Goal: Information Seeking & Learning: Learn about a topic

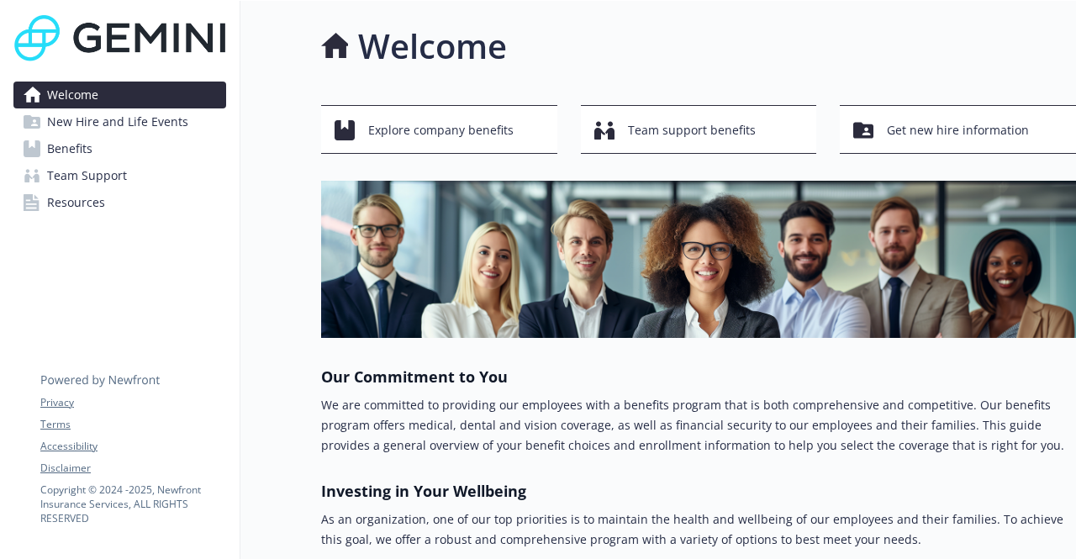
click at [79, 141] on span "Benefits" at bounding box center [69, 148] width 45 height 27
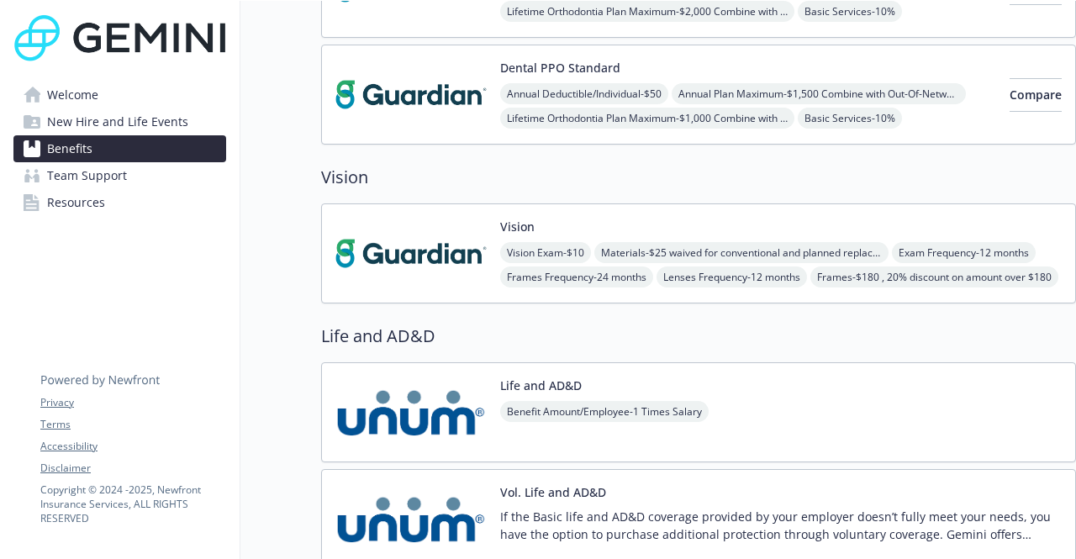
click at [429, 257] on img at bounding box center [410, 253] width 151 height 71
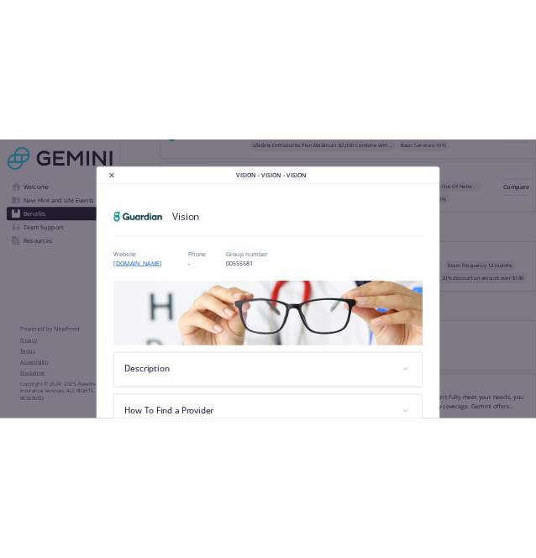
scroll to position [50, 0]
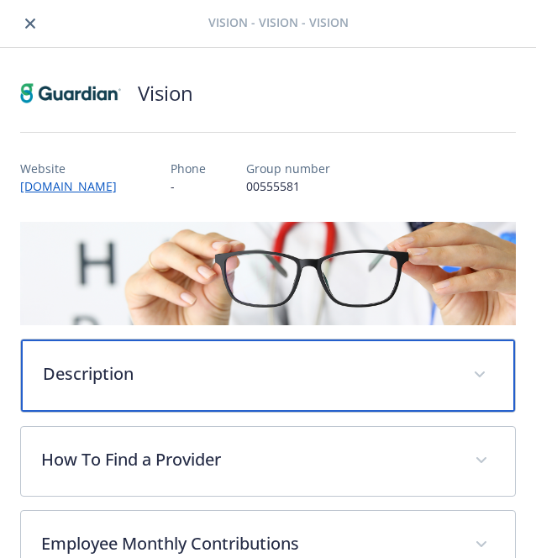
click at [169, 358] on div "Description" at bounding box center [268, 376] width 494 height 72
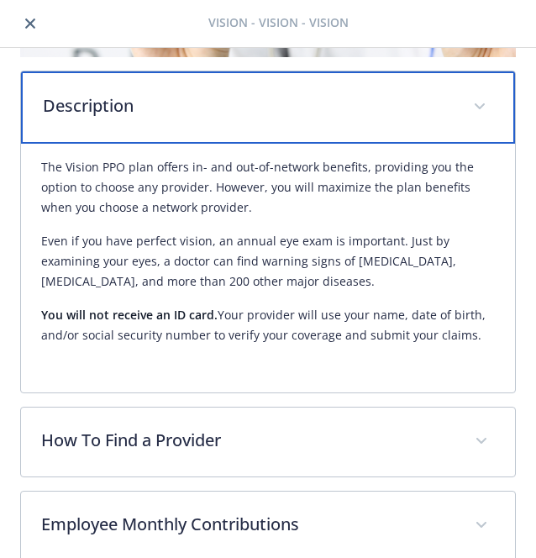
scroll to position [288, 0]
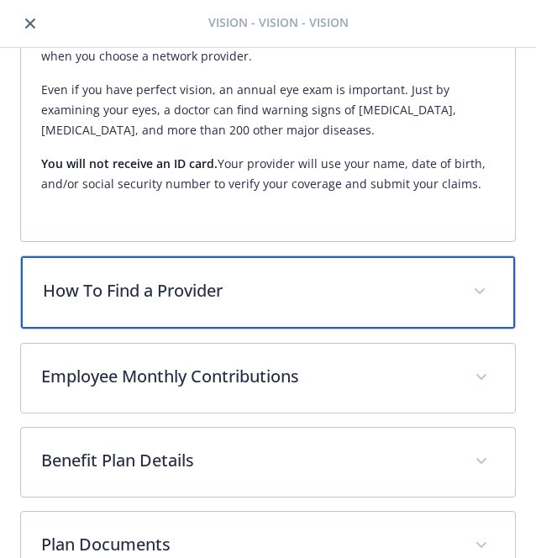
click at [205, 287] on p "How To Find a Provider" at bounding box center [248, 290] width 410 height 25
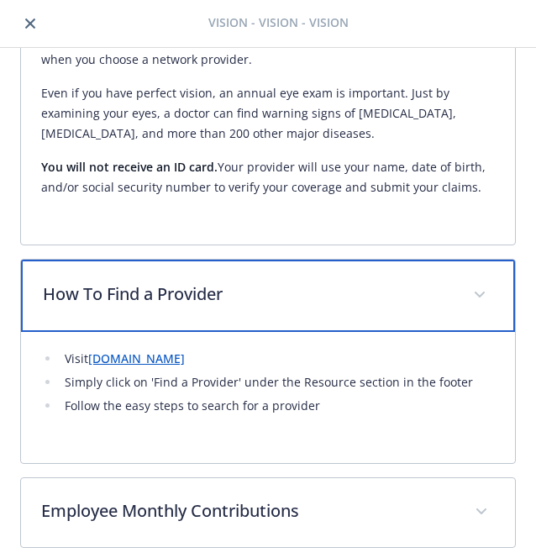
click at [205, 287] on p "How To Find a Provider" at bounding box center [248, 294] width 410 height 25
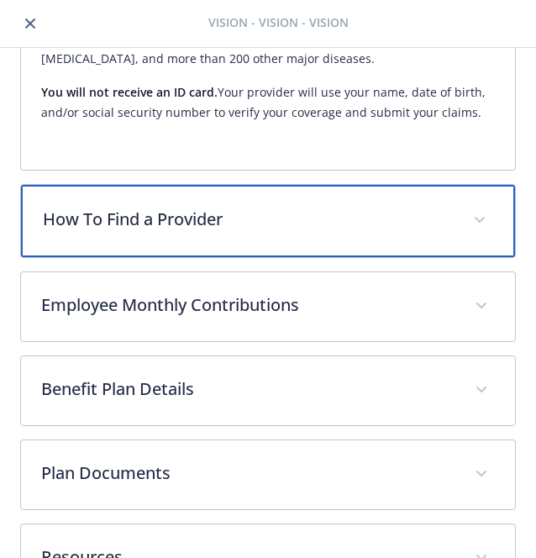
scroll to position [489, 0]
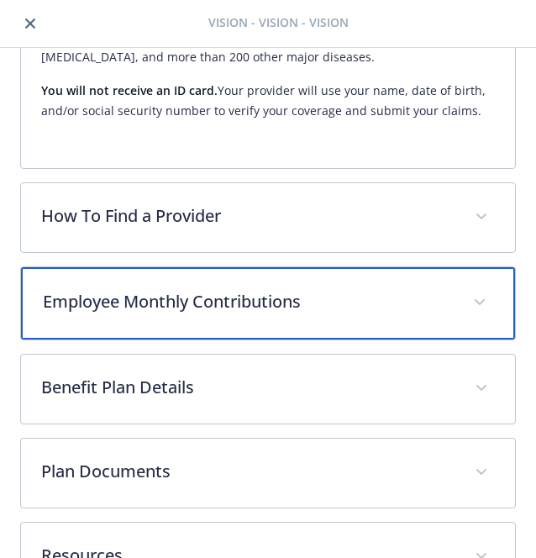
click at [205, 287] on div "Employee Monthly Contributions" at bounding box center [268, 303] width 494 height 72
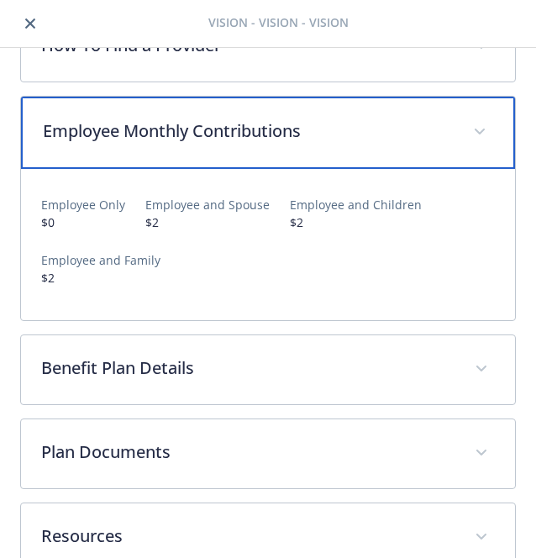
scroll to position [661, 0]
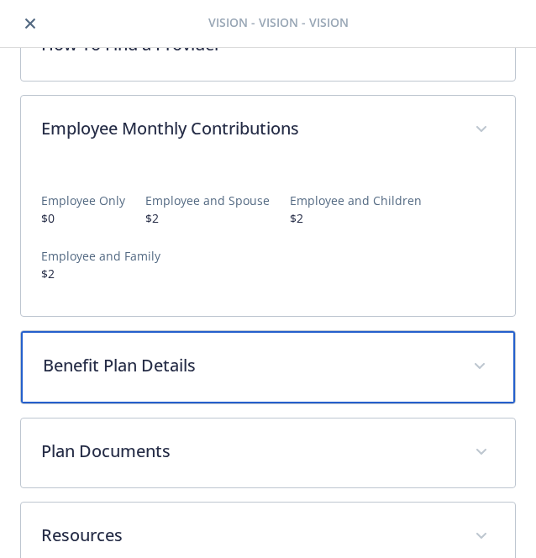
click at [213, 382] on div "Benefit Plan Details" at bounding box center [268, 367] width 494 height 72
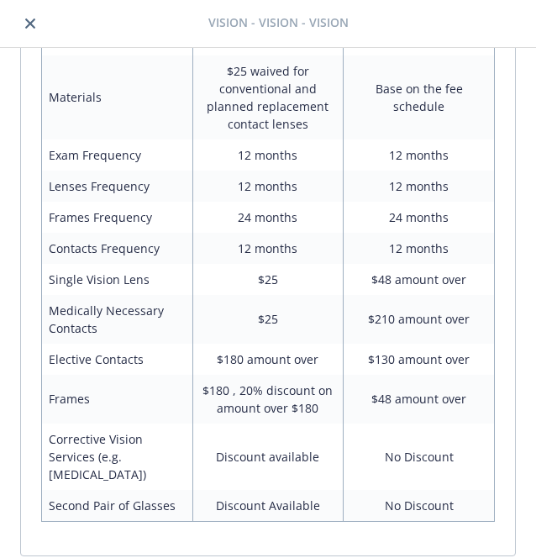
scroll to position [1269, 0]
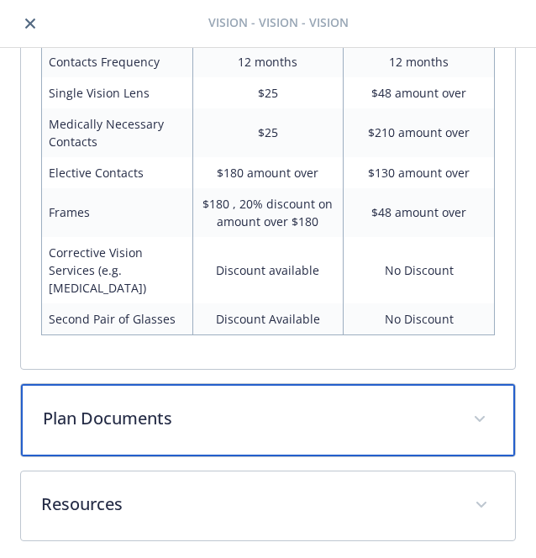
click at [201, 397] on div "Plan Documents" at bounding box center [268, 420] width 494 height 72
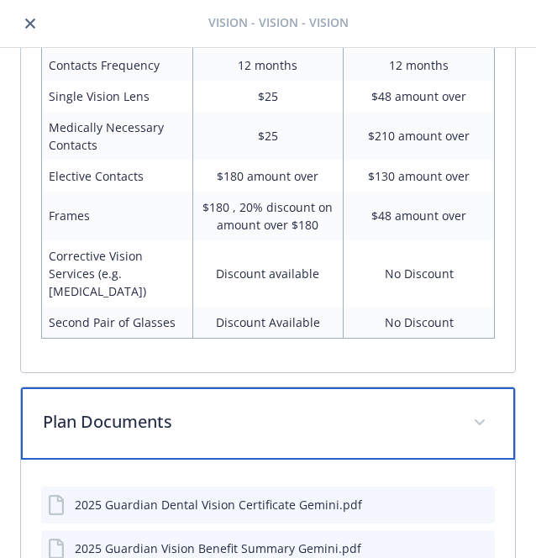
scroll to position [1410, 0]
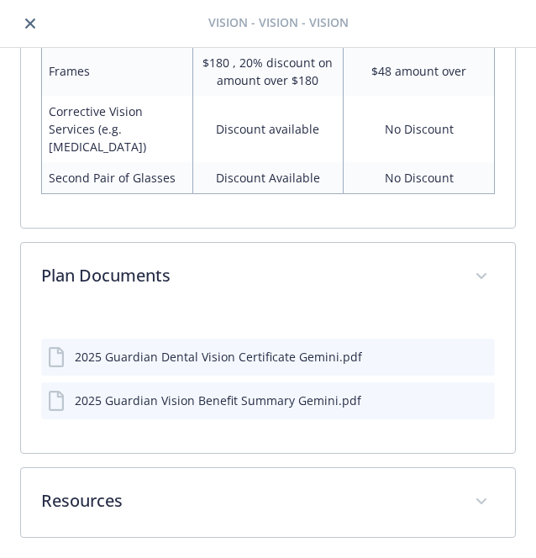
click at [471, 355] on icon "preview file" at bounding box center [478, 356] width 15 height 12
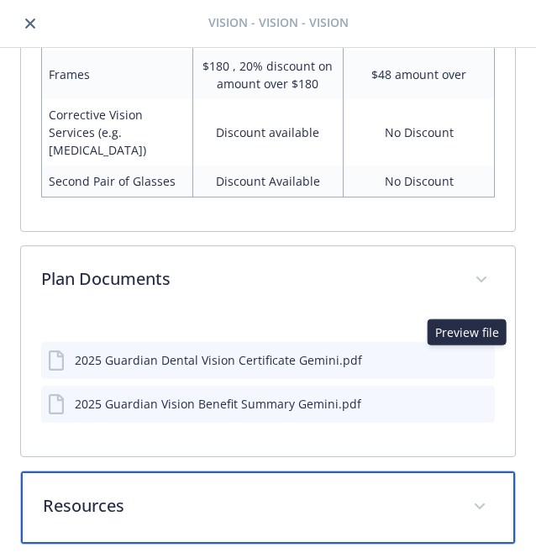
click at [331, 503] on p "Resources" at bounding box center [248, 505] width 410 height 25
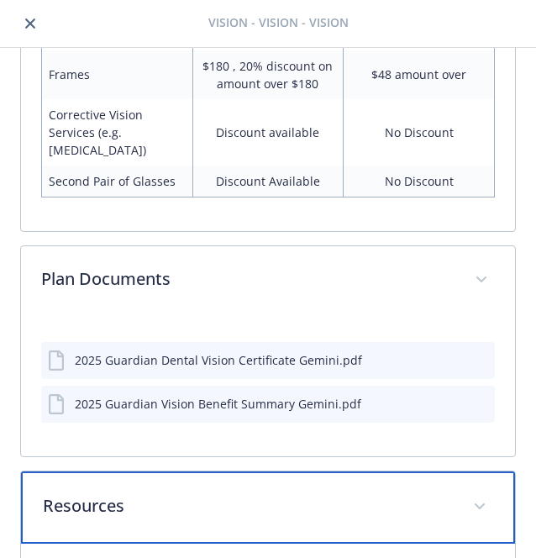
scroll to position [1595, 0]
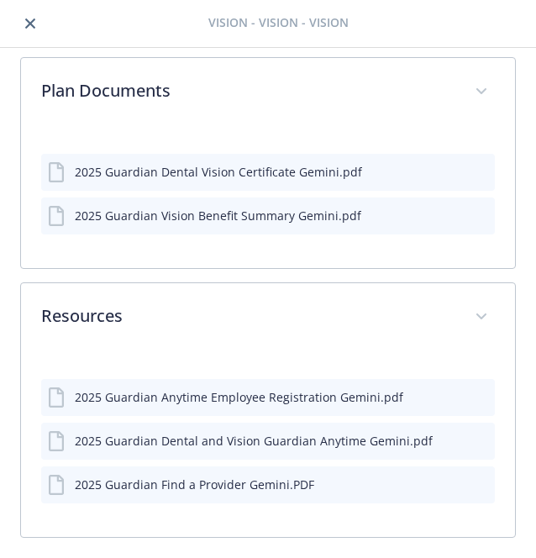
click at [471, 483] on icon "preview file" at bounding box center [478, 483] width 15 height 12
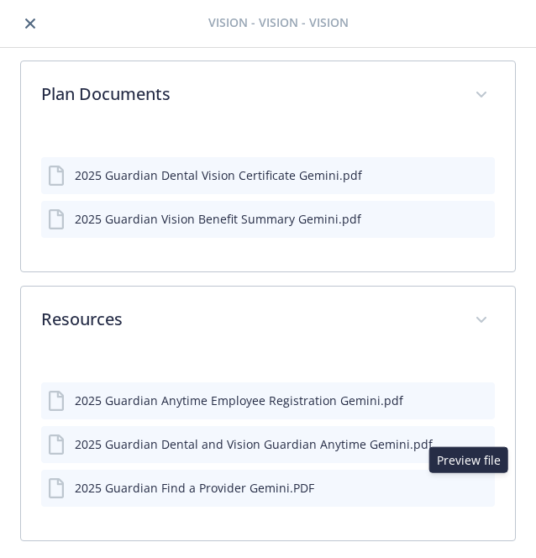
click at [471, 402] on icon "preview file" at bounding box center [478, 399] width 15 height 12
click at [471, 445] on icon "preview file" at bounding box center [478, 443] width 15 height 12
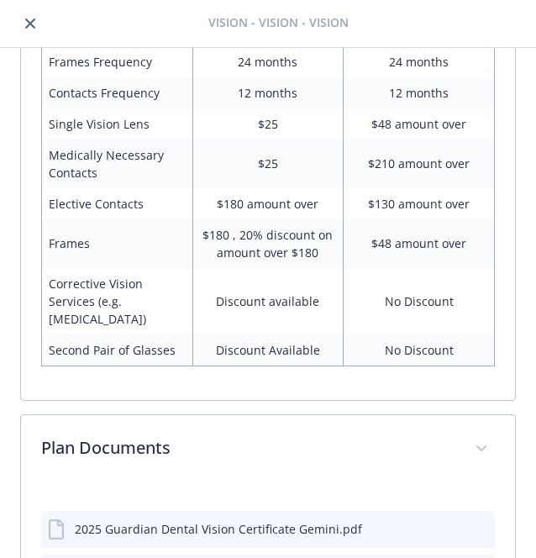
scroll to position [1237, 0]
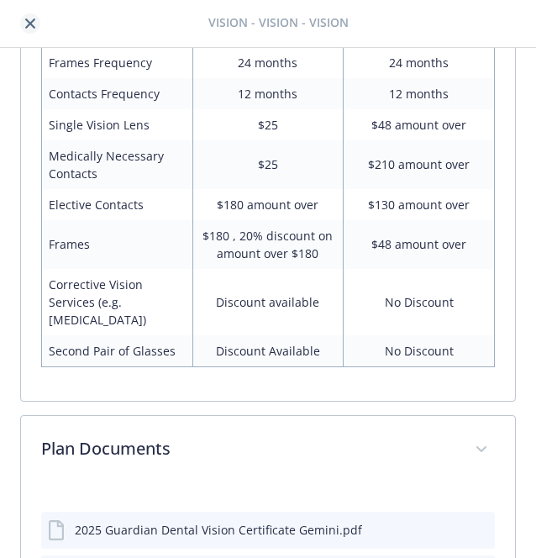
click at [34, 25] on icon "close" at bounding box center [30, 23] width 10 height 10
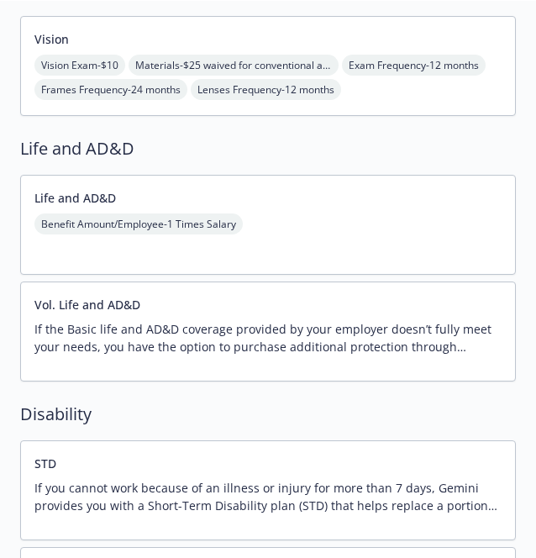
scroll to position [1519, 0]
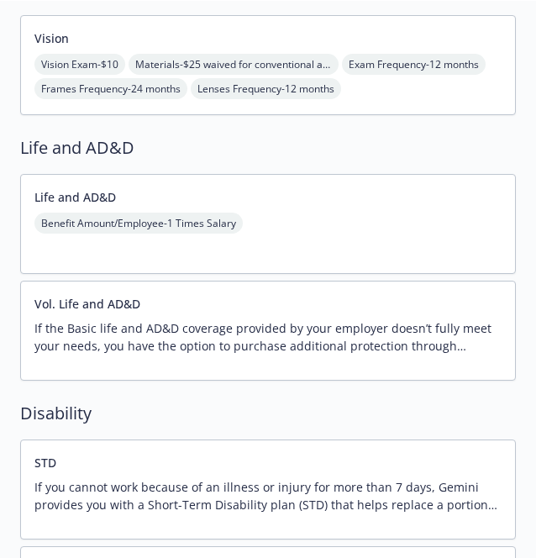
click at [378, 97] on div "Vision Exam - $10 Materials - $25 waived for conventional and planned replaceme…" at bounding box center [267, 89] width 467 height 70
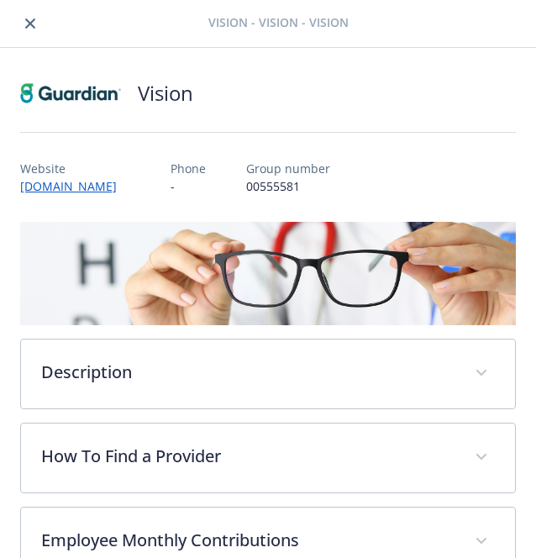
scroll to position [288, 0]
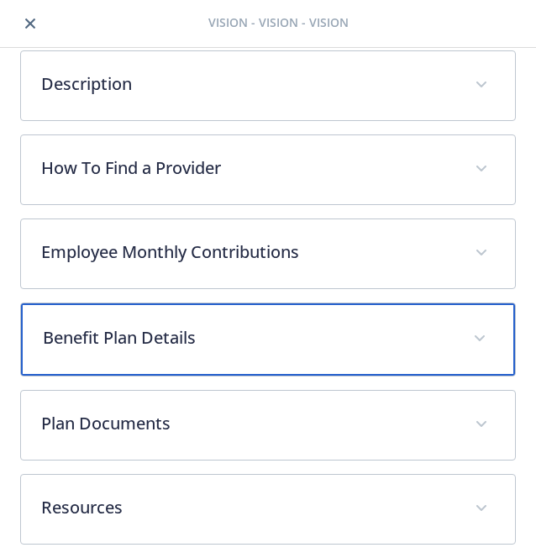
click at [299, 325] on p "Benefit Plan Details" at bounding box center [248, 337] width 410 height 25
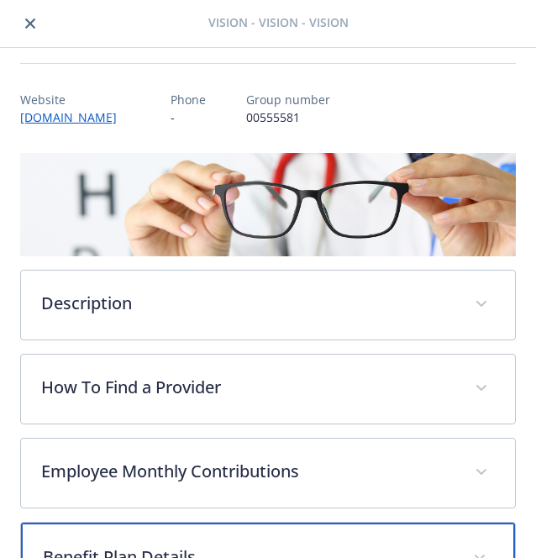
scroll to position [0, 0]
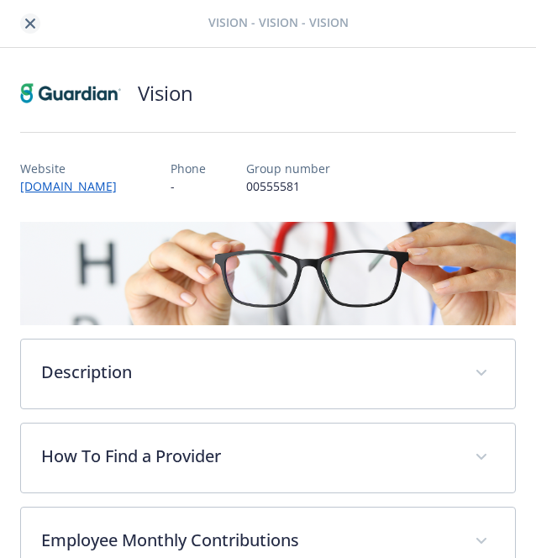
click at [25, 24] on icon "close" at bounding box center [30, 23] width 10 height 10
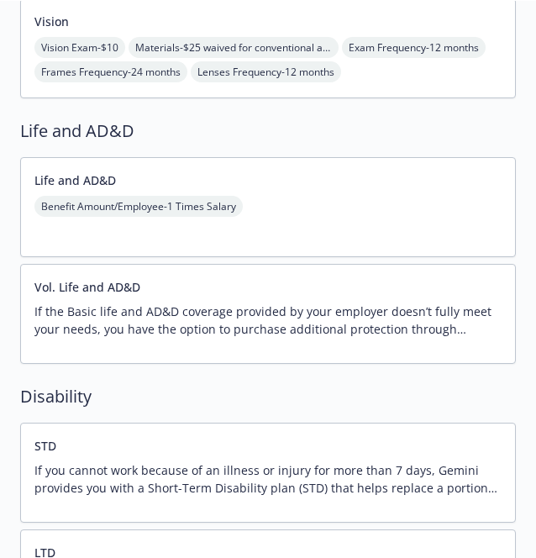
click at [333, 221] on div "Benefit Amount/Employee - 1 Times Salary" at bounding box center [267, 219] width 467 height 47
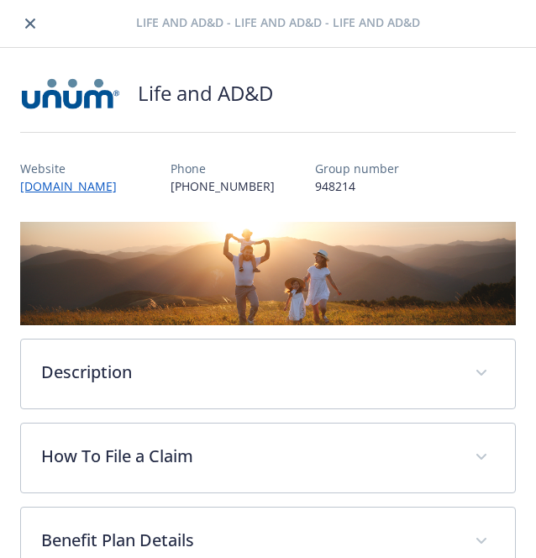
scroll to position [1535, 0]
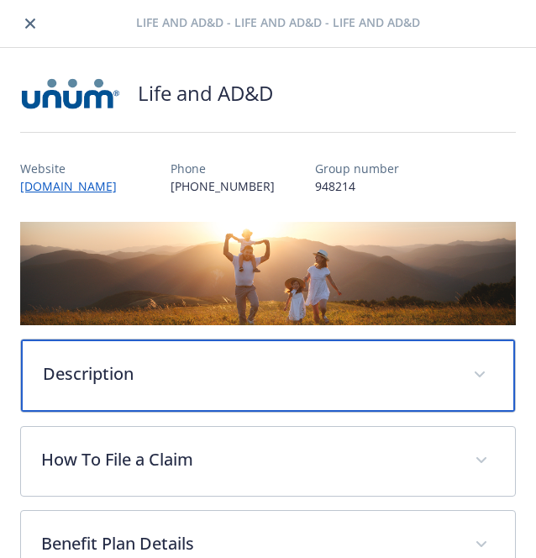
click at [197, 357] on div "Description" at bounding box center [268, 376] width 494 height 72
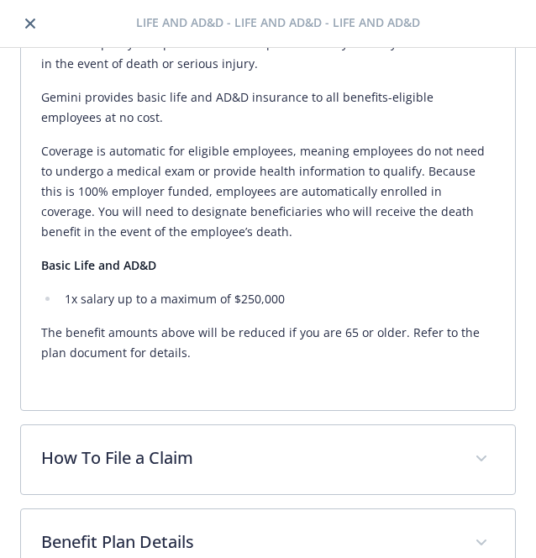
scroll to position [472, 0]
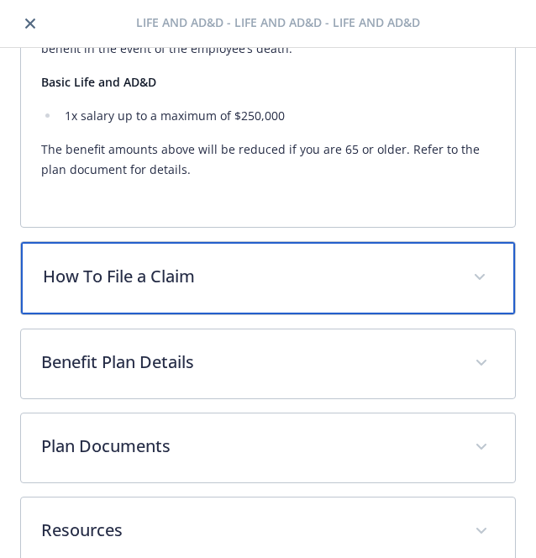
click at [243, 277] on p "How To File a Claim" at bounding box center [248, 276] width 410 height 25
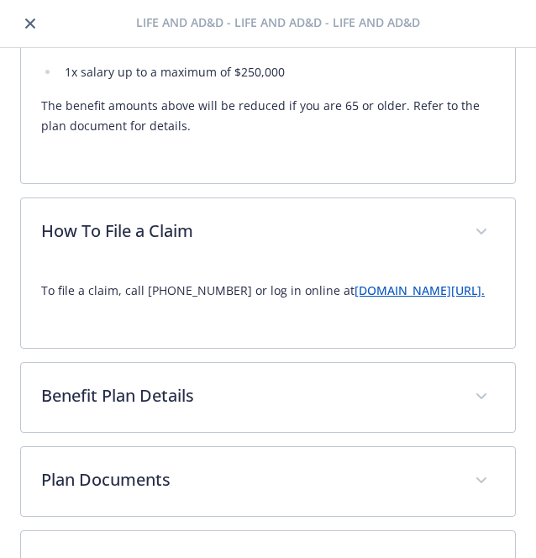
scroll to position [697, 0]
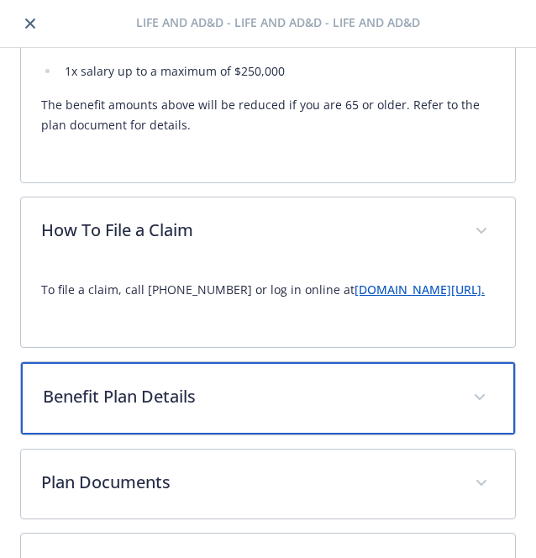
click at [76, 385] on p "Benefit Plan Details" at bounding box center [248, 396] width 410 height 25
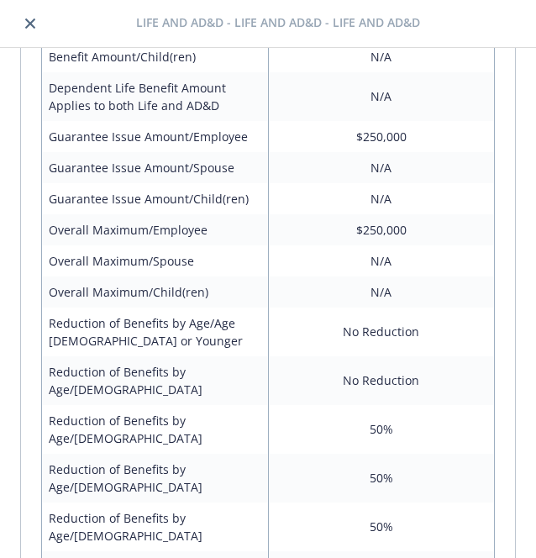
scroll to position [1199, 0]
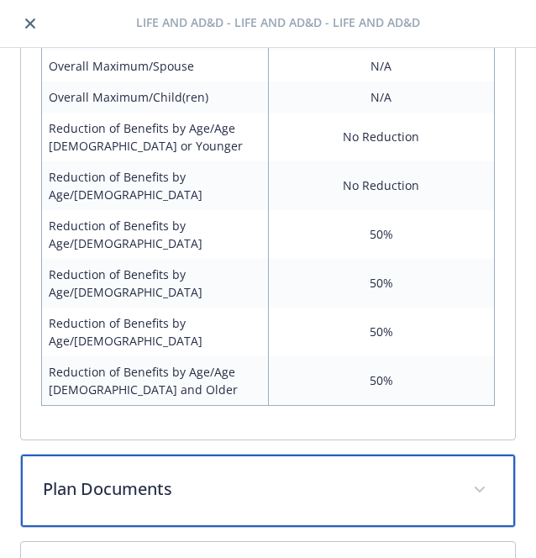
click at [84, 455] on div "Plan Documents" at bounding box center [268, 491] width 494 height 72
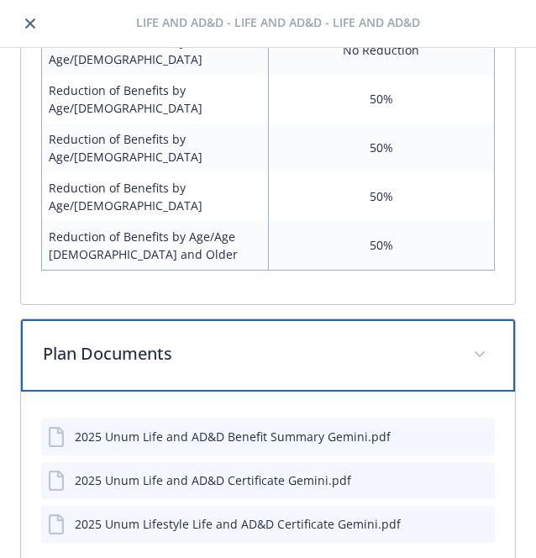
scroll to position [1575, 0]
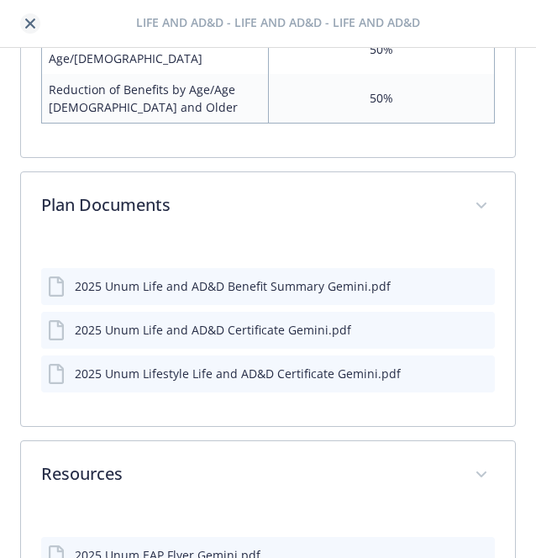
click at [28, 27] on icon "close" at bounding box center [30, 23] width 10 height 10
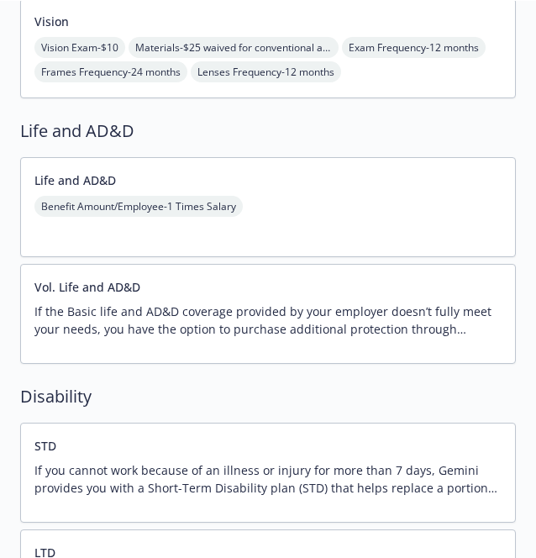
click at [221, 299] on div "Vol. Life and AD&D If the Basic life and AD&D coverage provided by your employe…" at bounding box center [267, 313] width 467 height 71
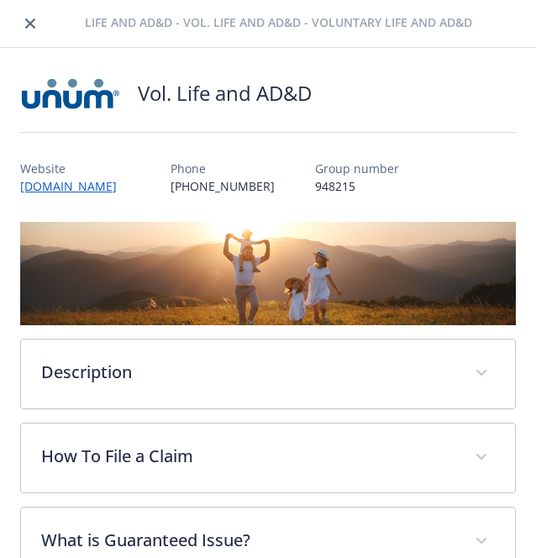
scroll to position [110, 0]
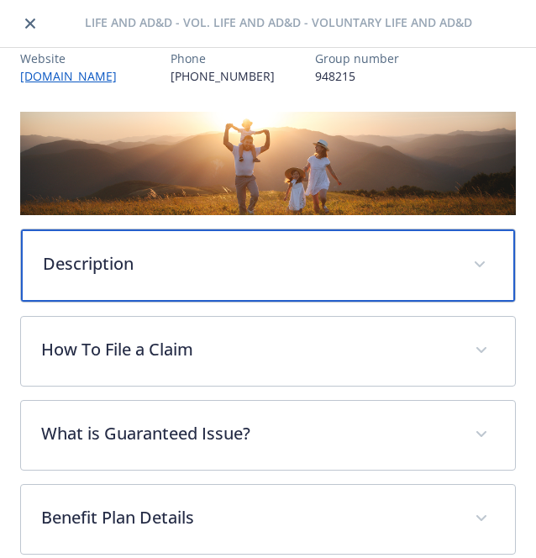
click at [173, 275] on div "Description" at bounding box center [268, 265] width 494 height 72
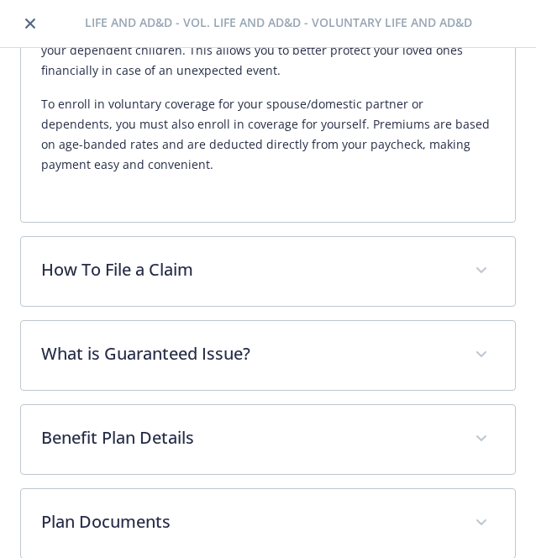
scroll to position [486, 0]
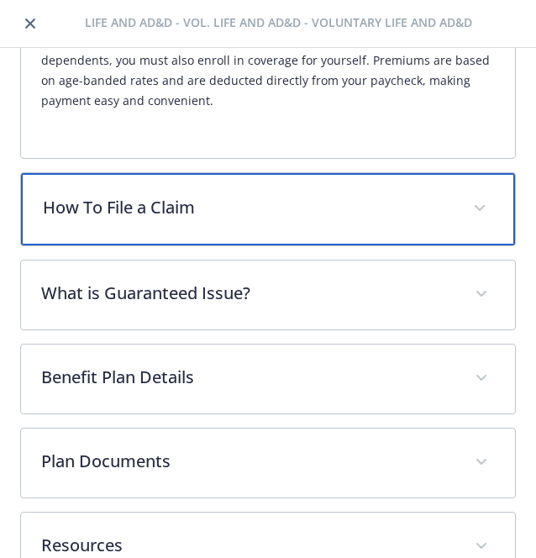
click at [209, 220] on div "How To File a Claim" at bounding box center [268, 209] width 494 height 72
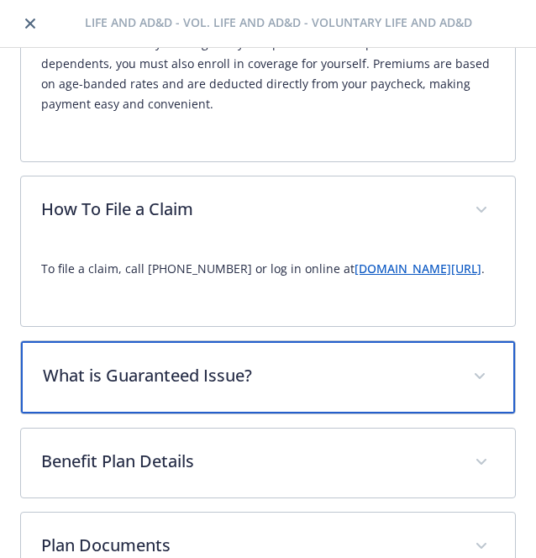
click at [197, 376] on p "What is Guaranteed Issue?" at bounding box center [248, 375] width 410 height 25
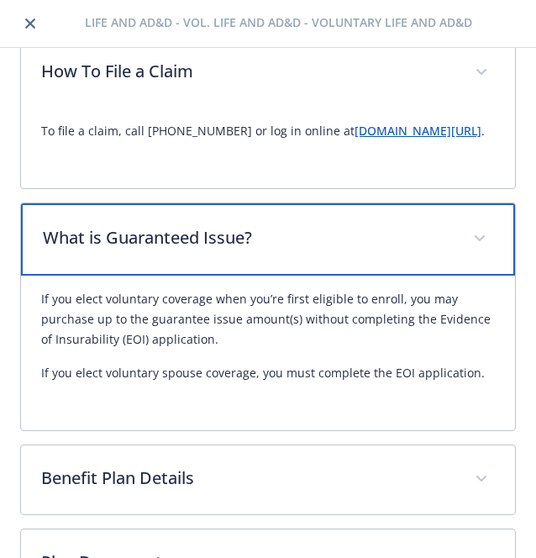
scroll to position [816, 0]
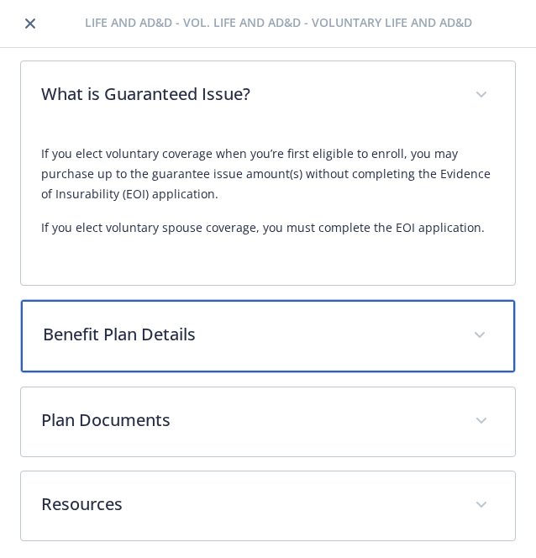
click at [206, 345] on div "Benefit Plan Details" at bounding box center [268, 336] width 494 height 72
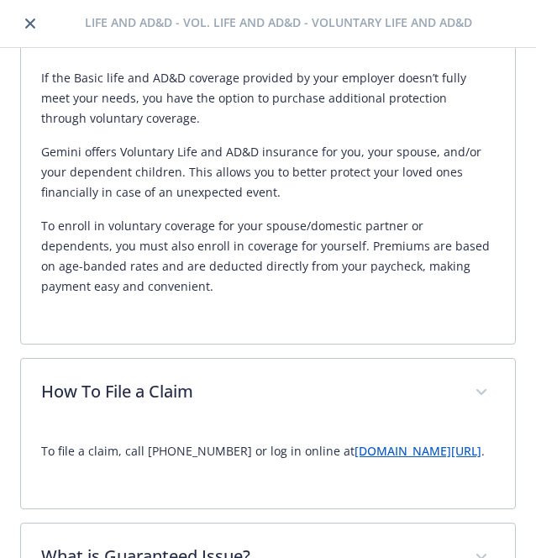
scroll to position [317, 0]
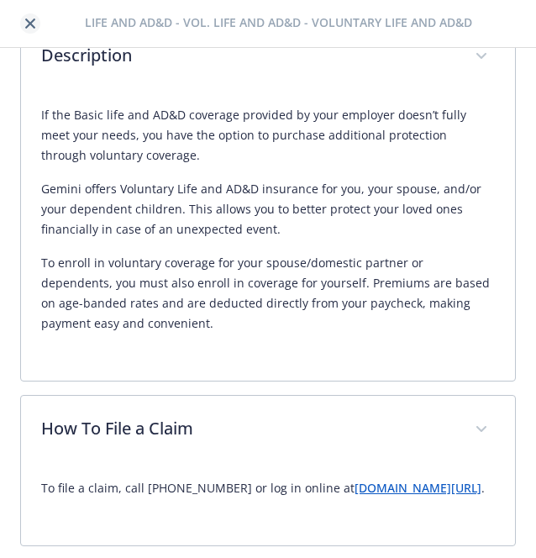
click at [32, 23] on icon "close" at bounding box center [30, 23] width 10 height 10
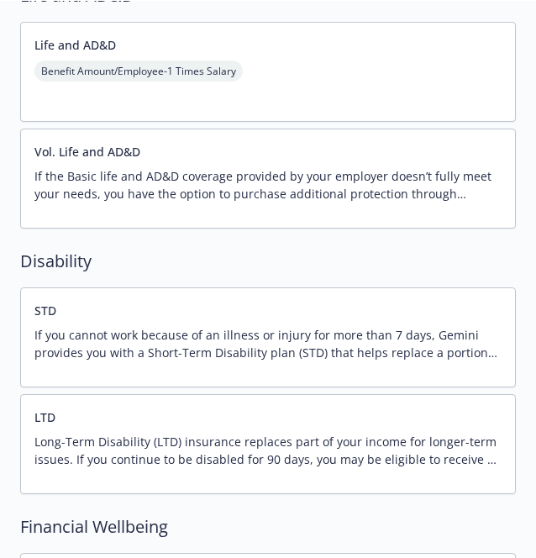
scroll to position [1672, 0]
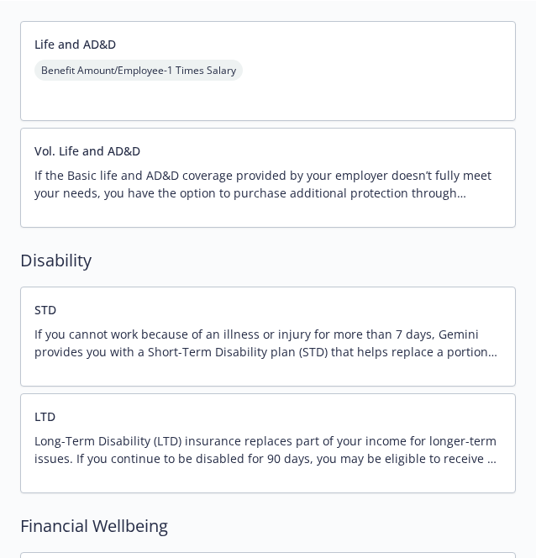
click at [150, 326] on p "If you cannot work because of an illness or injury for more than 7 days, Gemini…" at bounding box center [267, 342] width 467 height 35
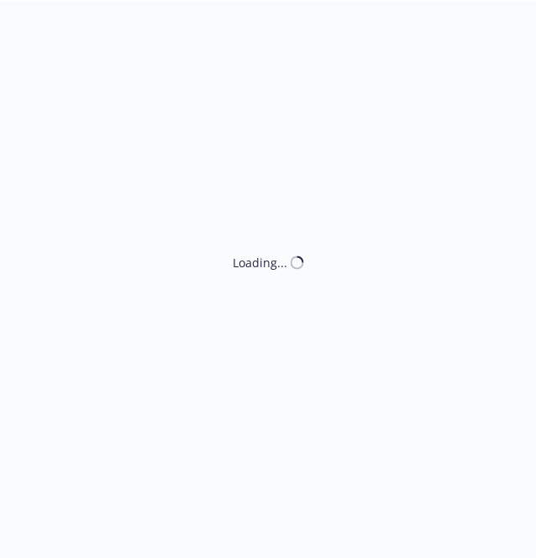
scroll to position [1672, 0]
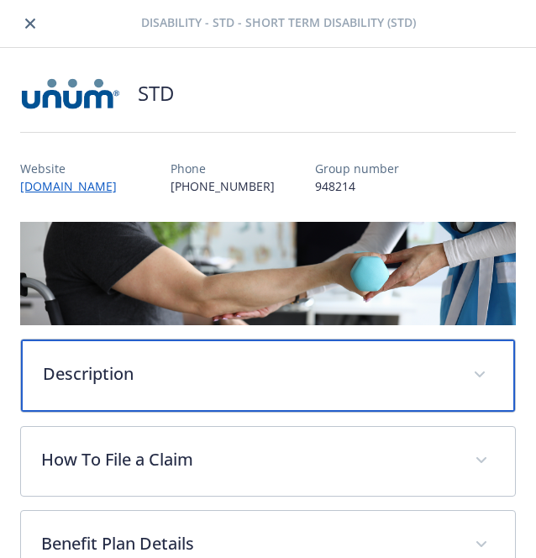
click at [156, 374] on p "Description" at bounding box center [248, 373] width 410 height 25
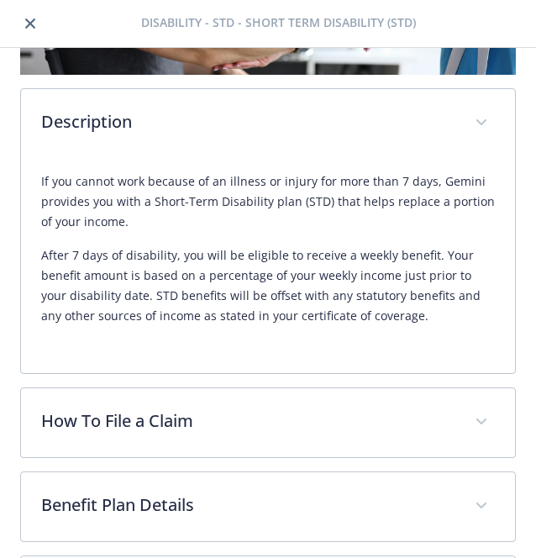
scroll to position [252, 0]
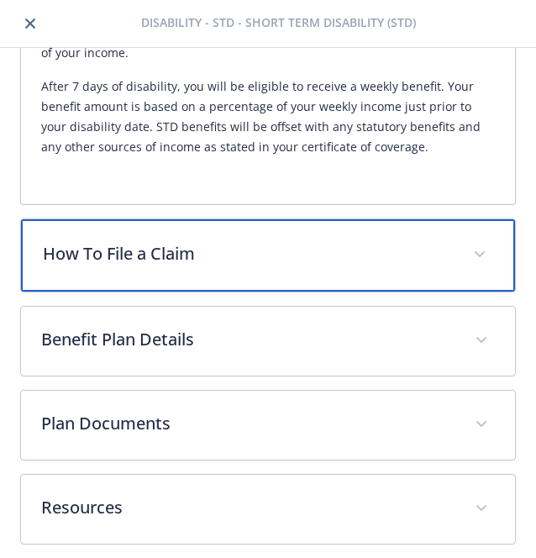
click at [145, 250] on p "How To File a Claim" at bounding box center [248, 253] width 410 height 25
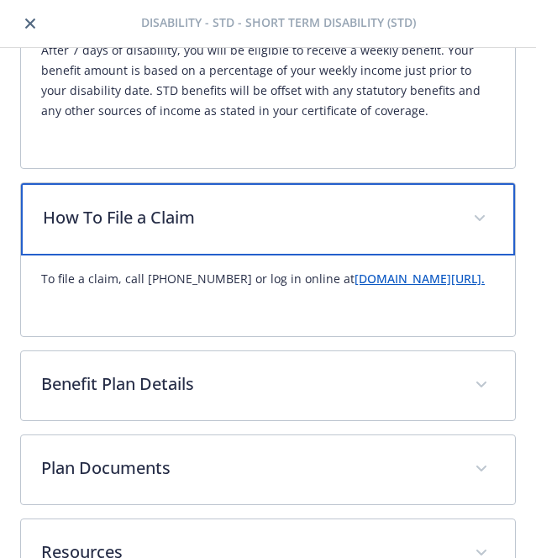
scroll to position [478, 0]
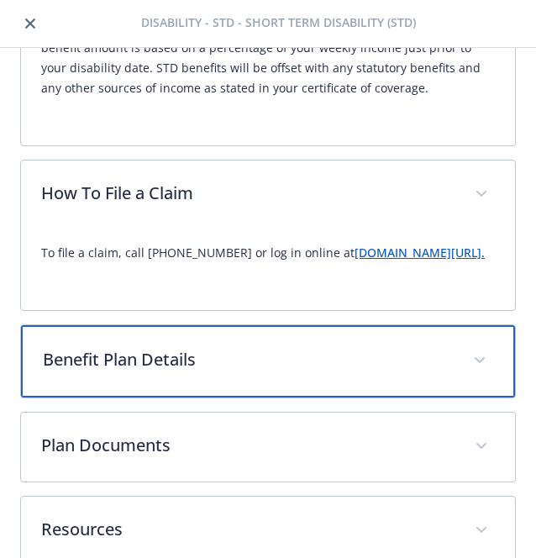
click at [208, 392] on div "Benefit Plan Details" at bounding box center [268, 361] width 494 height 72
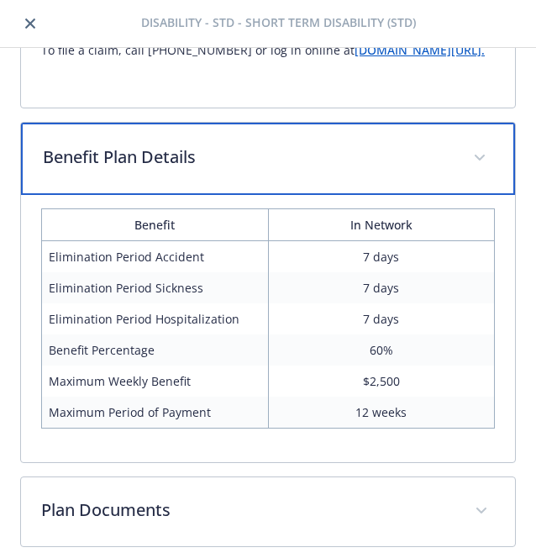
scroll to position [682, 0]
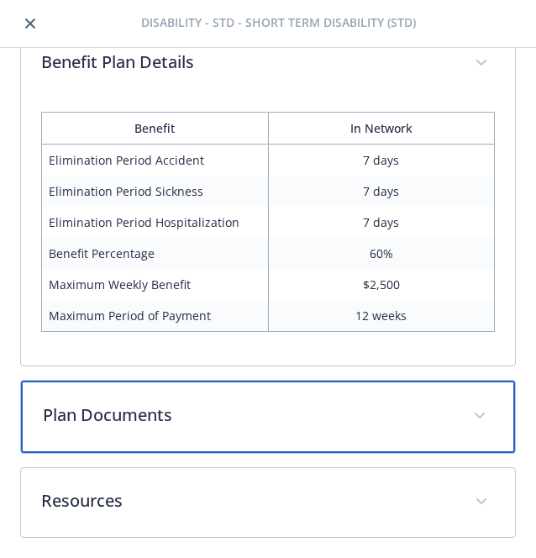
click at [207, 394] on div "Plan Documents" at bounding box center [268, 417] width 494 height 72
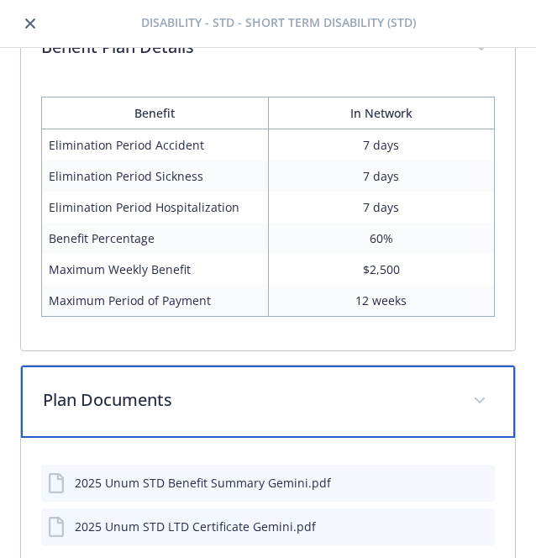
scroll to position [932, 0]
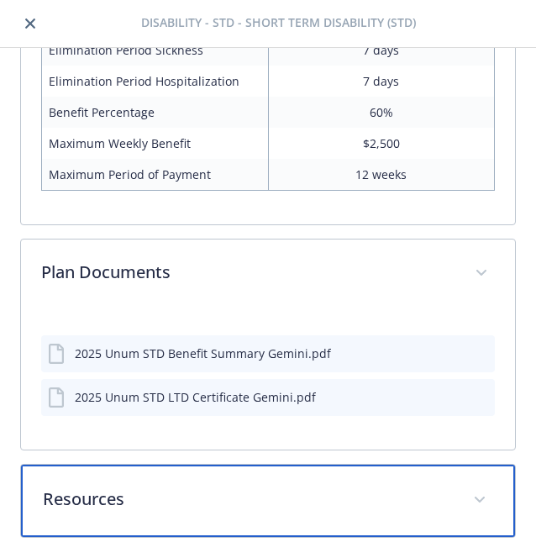
click at [203, 494] on p "Resources" at bounding box center [248, 499] width 410 height 25
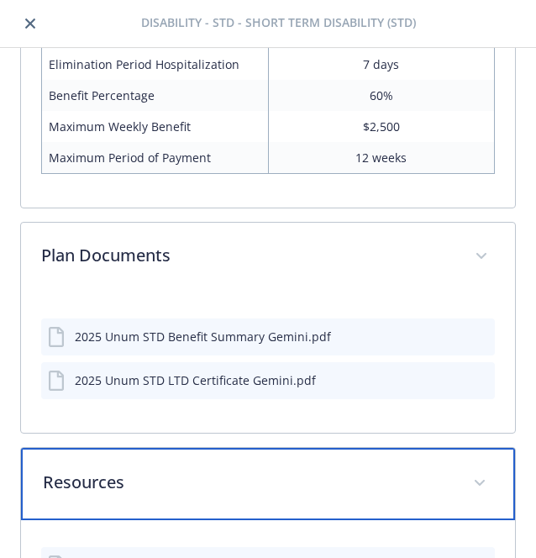
scroll to position [1073, 0]
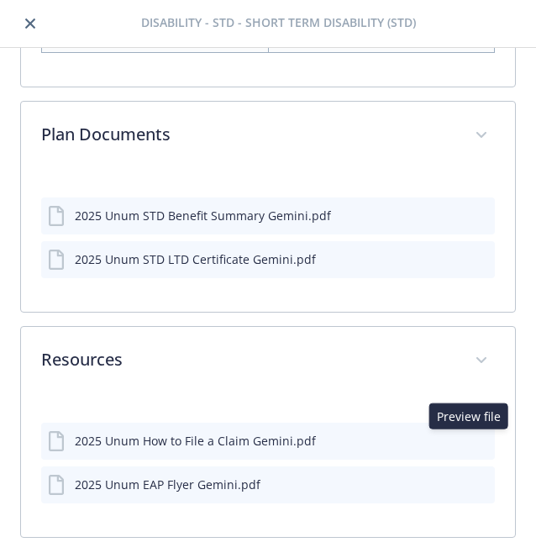
click at [471, 438] on icon "preview file" at bounding box center [478, 440] width 15 height 12
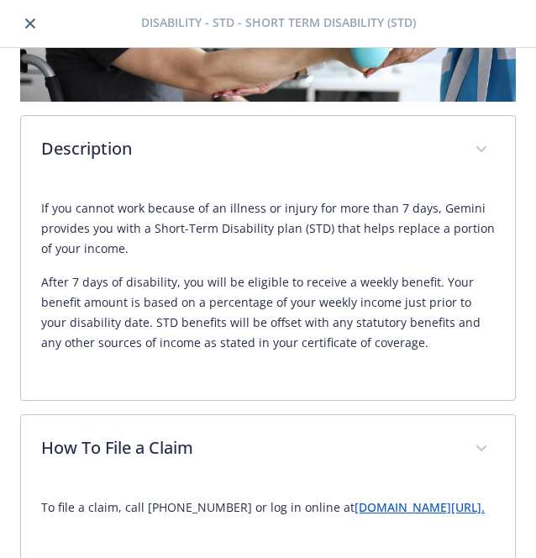
scroll to position [0, 0]
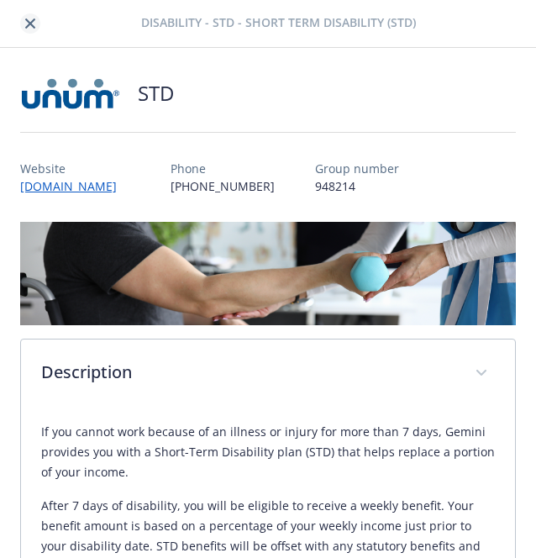
click at [37, 24] on link "close" at bounding box center [30, 23] width 20 height 20
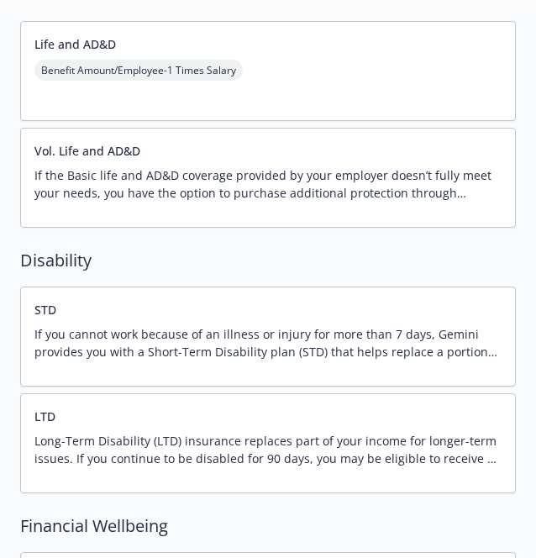
click at [195, 436] on p "Long-Term Disability (LTD) insurance replaces part of your income for longer-te…" at bounding box center [267, 449] width 467 height 35
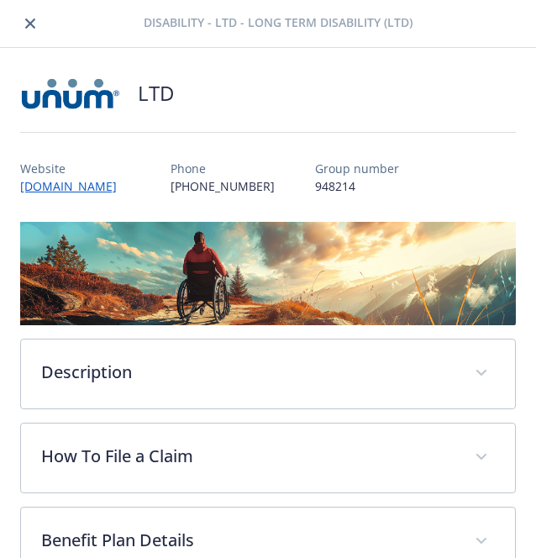
scroll to position [1672, 0]
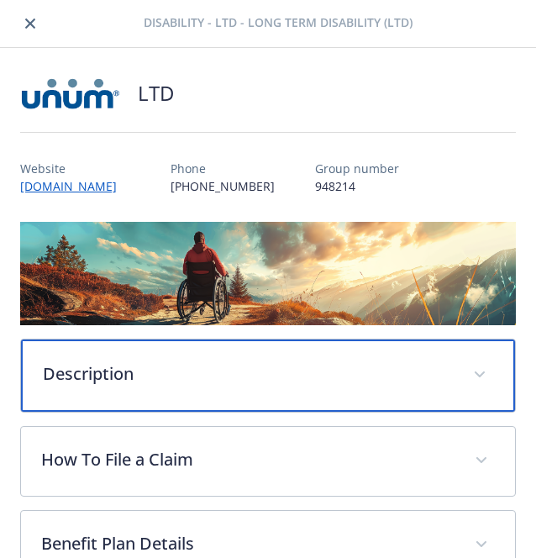
click at [106, 370] on p "Description" at bounding box center [248, 373] width 410 height 25
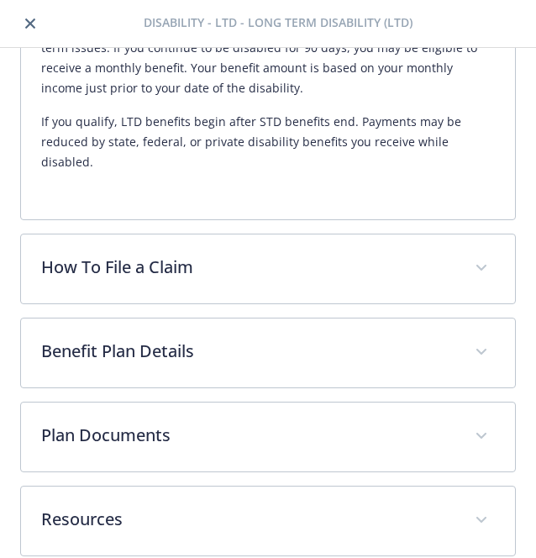
scroll to position [423, 0]
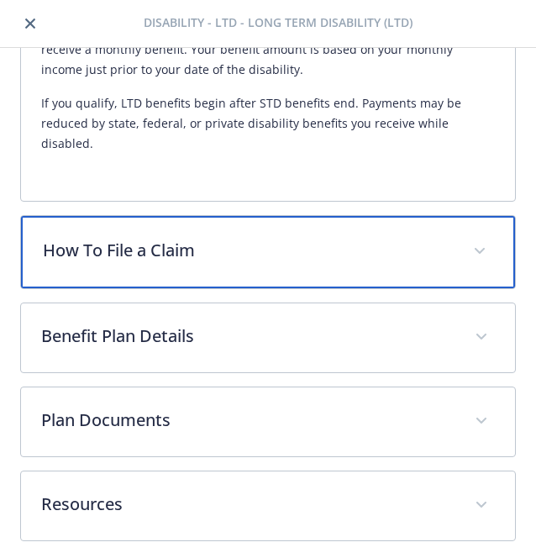
click at [117, 260] on p "How To File a Claim" at bounding box center [248, 250] width 410 height 25
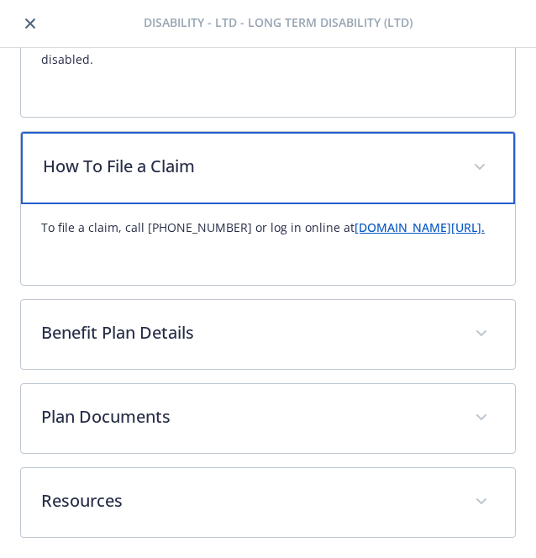
scroll to position [508, 0]
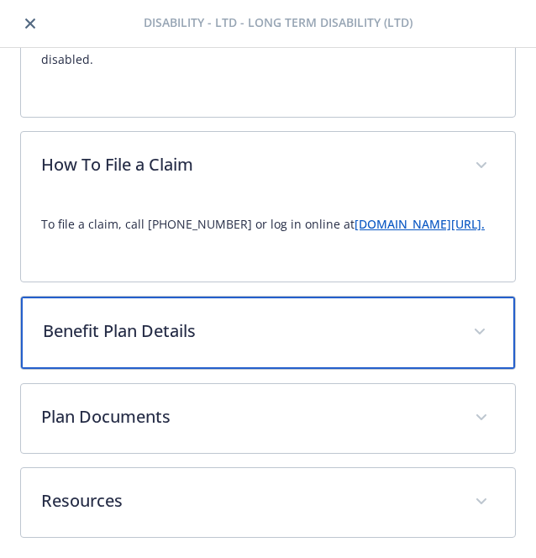
click at [121, 342] on p "Benefit Plan Details" at bounding box center [248, 331] width 410 height 25
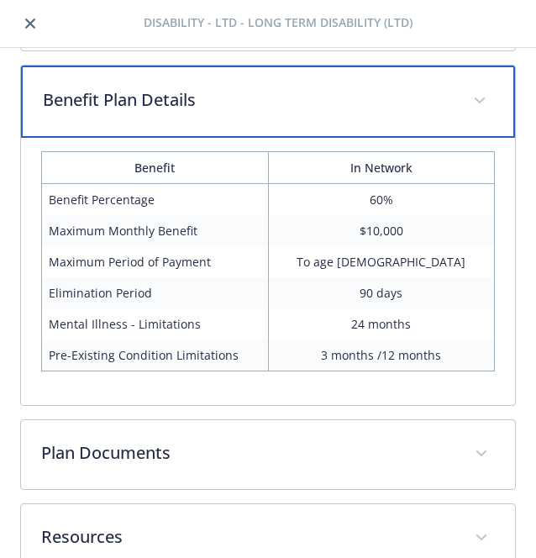
scroll to position [739, 0]
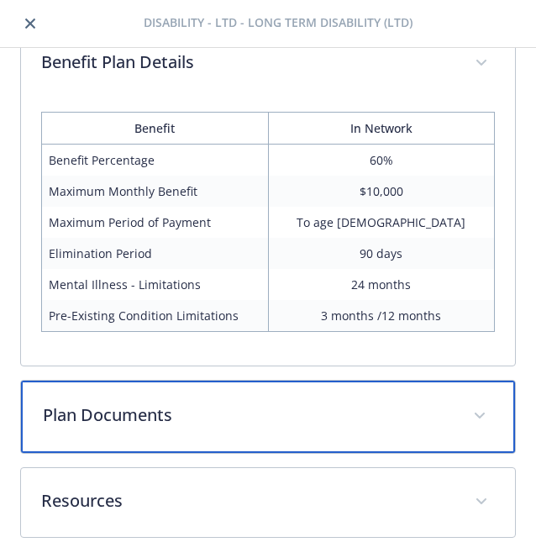
click at [130, 416] on p "Plan Documents" at bounding box center [248, 415] width 410 height 25
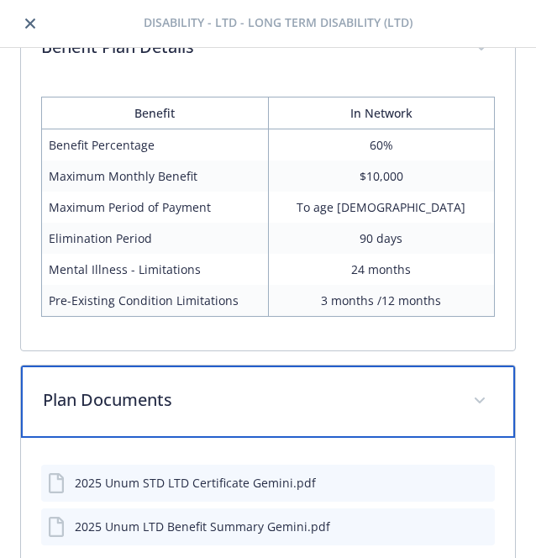
scroll to position [932, 0]
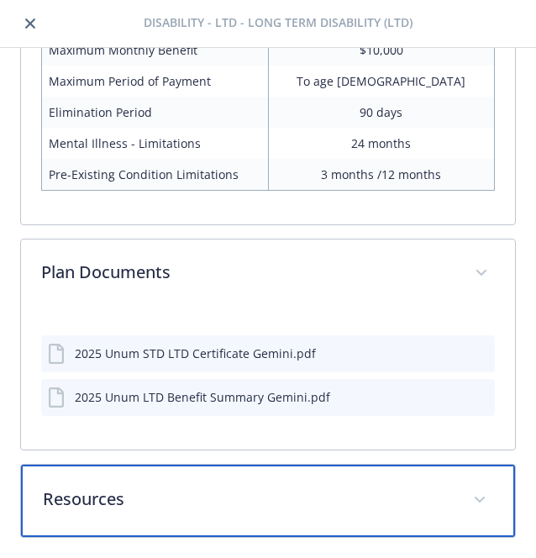
click at [140, 473] on div "Resources" at bounding box center [268, 501] width 494 height 72
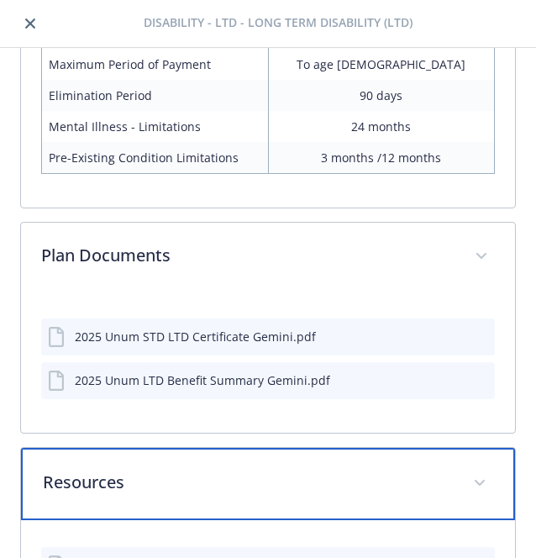
scroll to position [1073, 0]
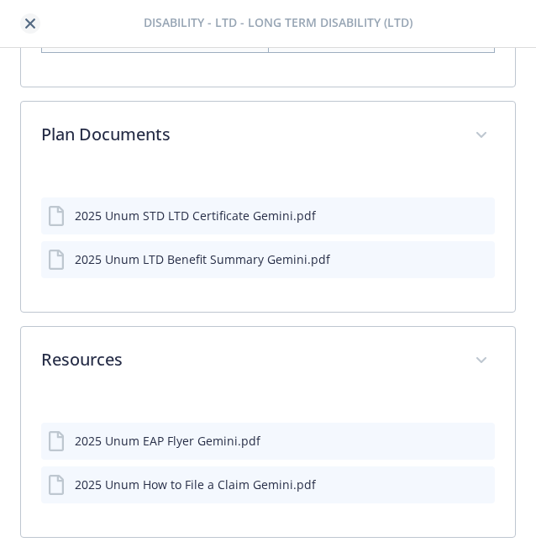
click at [29, 21] on icon "close" at bounding box center [30, 23] width 10 height 10
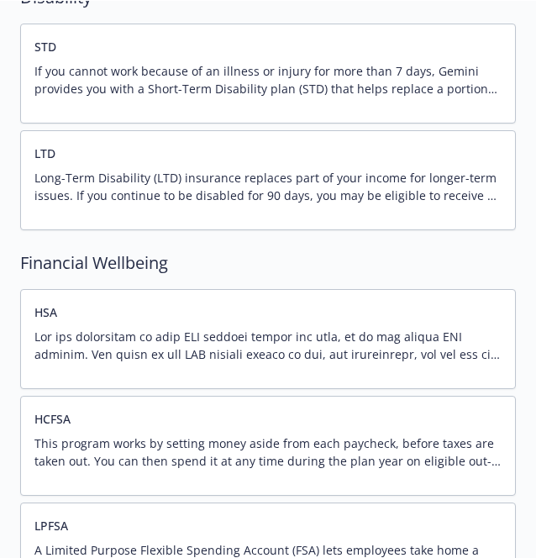
click at [136, 325] on div "HSA" at bounding box center [267, 338] width 467 height 71
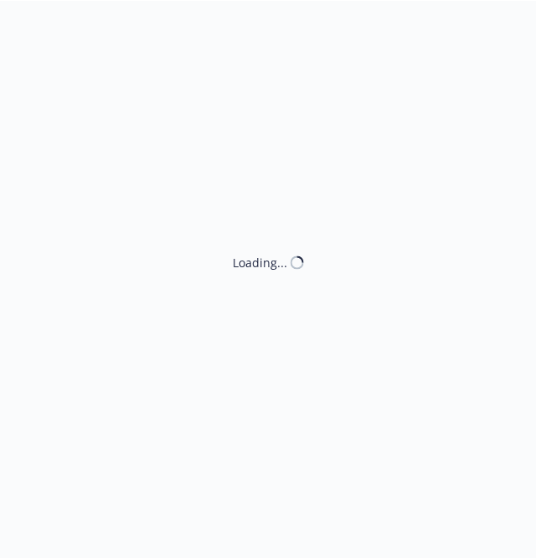
scroll to position [1935, 0]
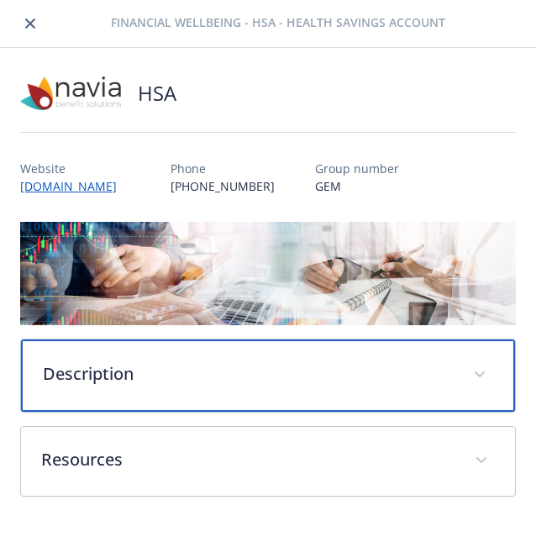
click at [158, 374] on p "Description" at bounding box center [248, 373] width 410 height 25
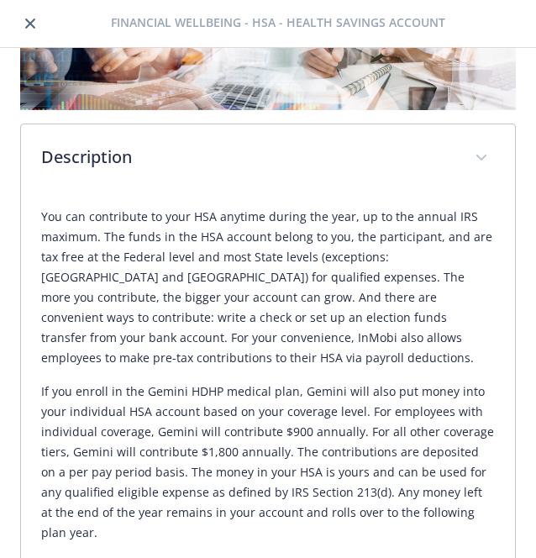
scroll to position [224, 0]
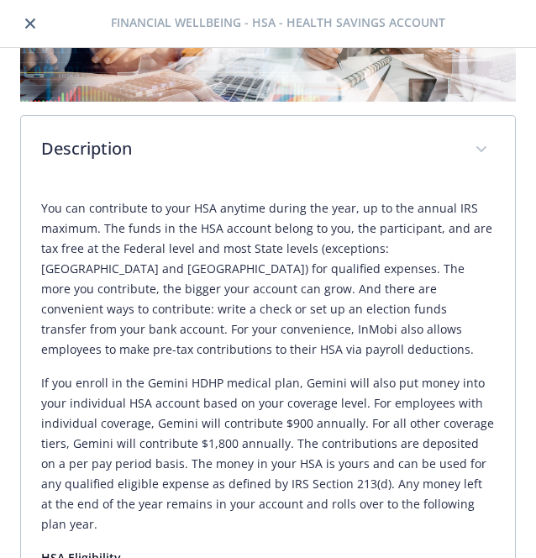
click at [123, 440] on p "If you enroll in the Gemini HDHP medical plan, Gemini will also put money into …" at bounding box center [268, 453] width 454 height 161
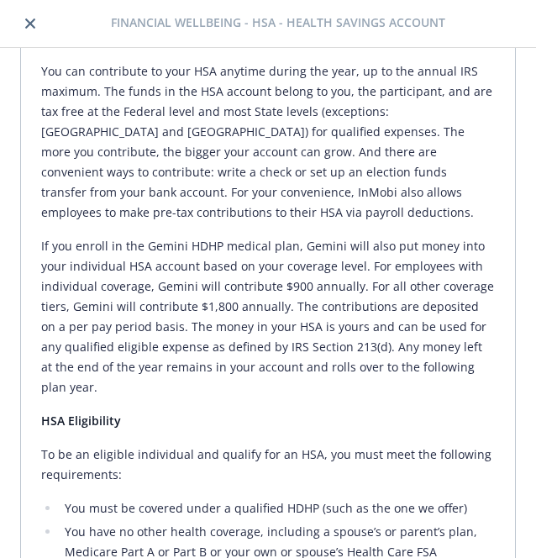
scroll to position [416, 0]
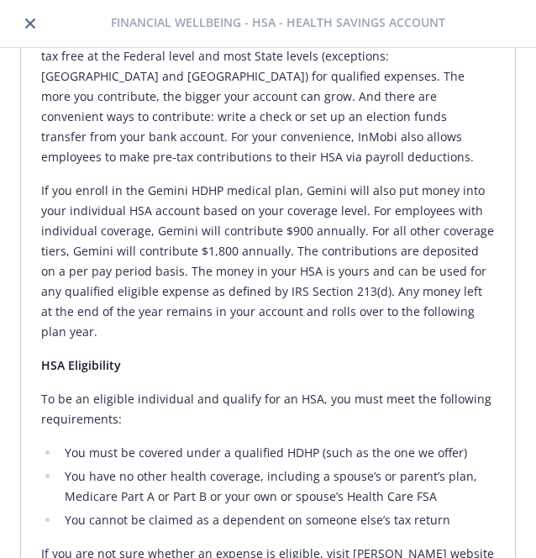
click at [369, 266] on p "If you enroll in the Gemini HDHP medical plan, Gemini will also put money into …" at bounding box center [268, 261] width 454 height 161
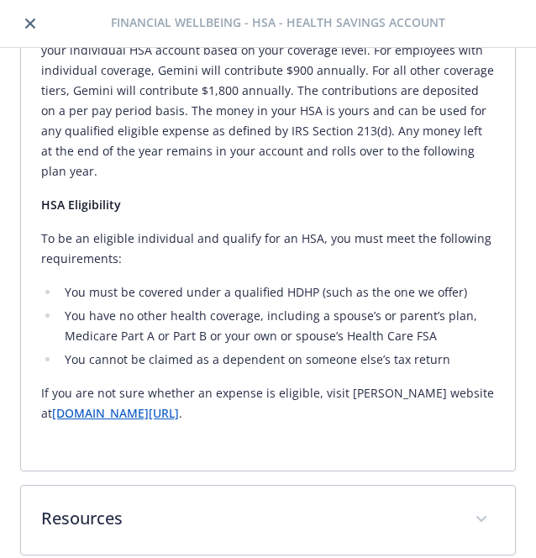
scroll to position [591, 0]
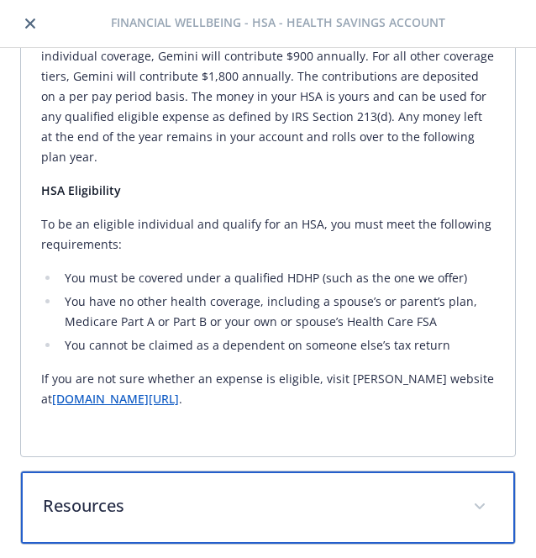
click at [340, 503] on p "Resources" at bounding box center [248, 505] width 410 height 25
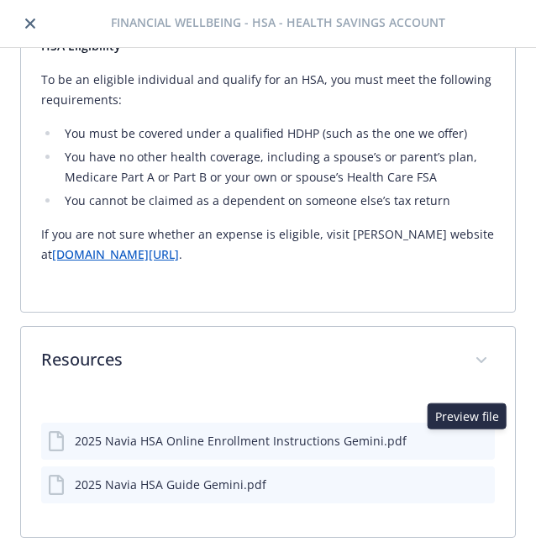
click at [471, 440] on icon "preview file" at bounding box center [478, 440] width 15 height 12
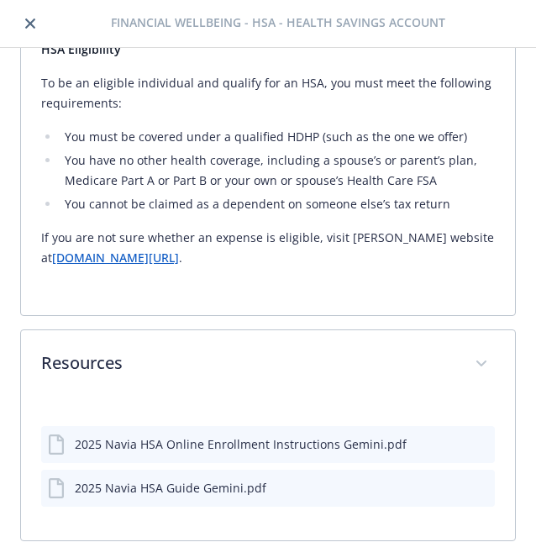
click at [471, 488] on icon "preview file" at bounding box center [478, 488] width 15 height 12
click at [29, 27] on icon "close" at bounding box center [30, 23] width 10 height 10
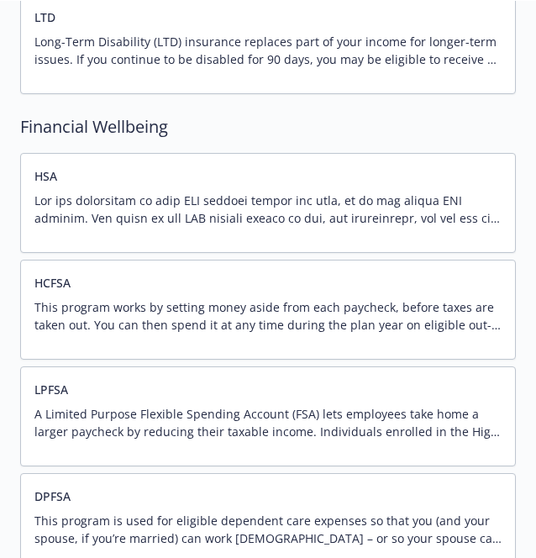
scroll to position [2072, 0]
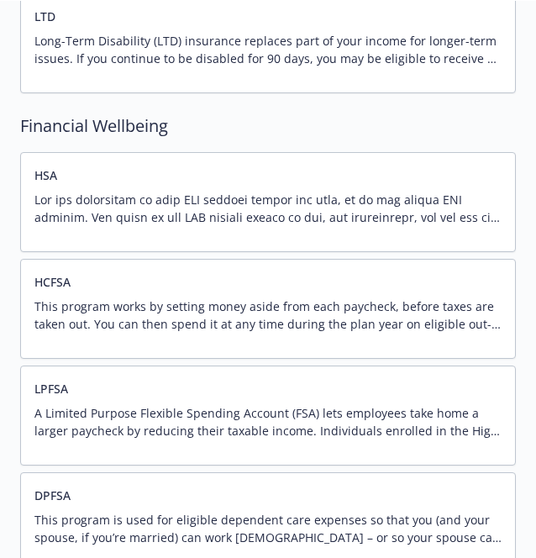
click at [211, 318] on p "This program works by setting money aside from each paycheck, before taxes are …" at bounding box center [267, 315] width 467 height 35
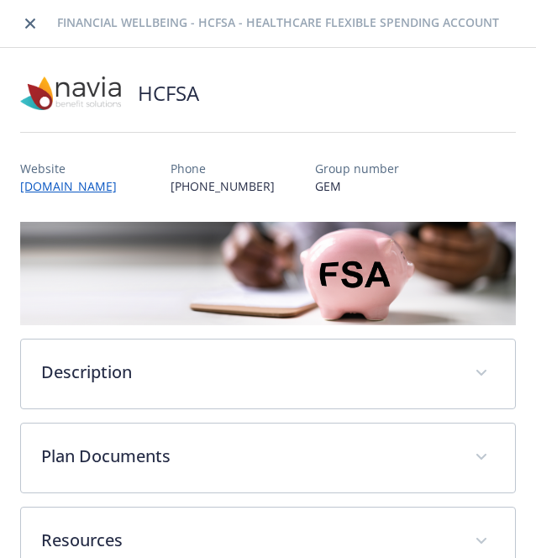
scroll to position [36, 0]
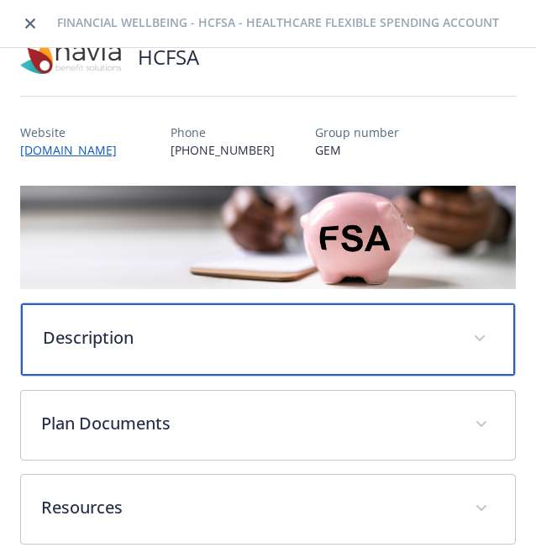
click at [251, 304] on div "Description" at bounding box center [268, 339] width 494 height 72
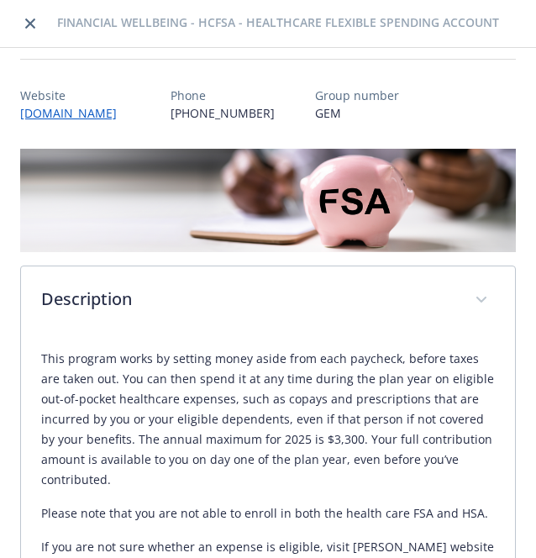
scroll to position [72, 0]
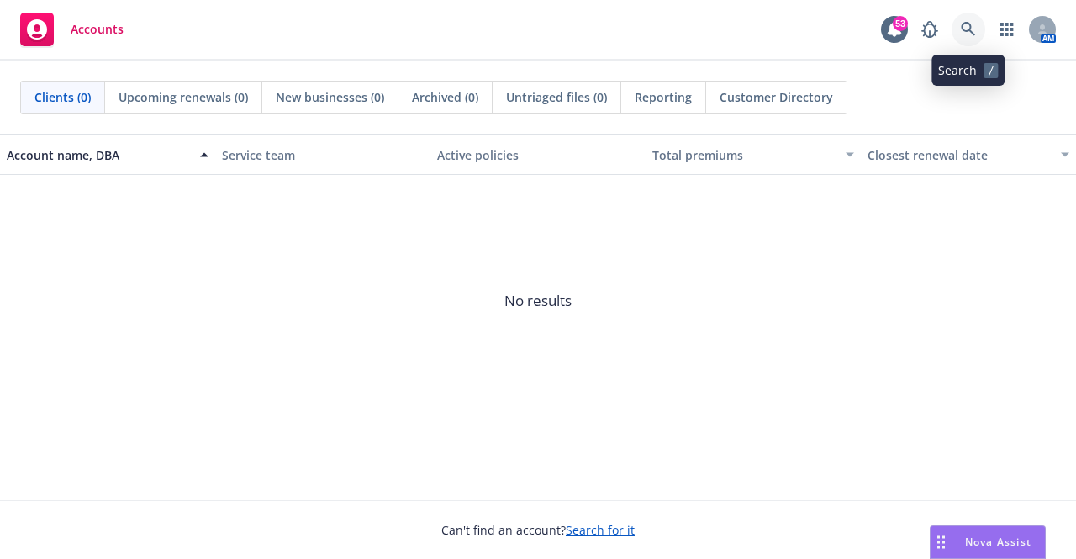
click at [965, 27] on icon at bounding box center [968, 29] width 15 height 15
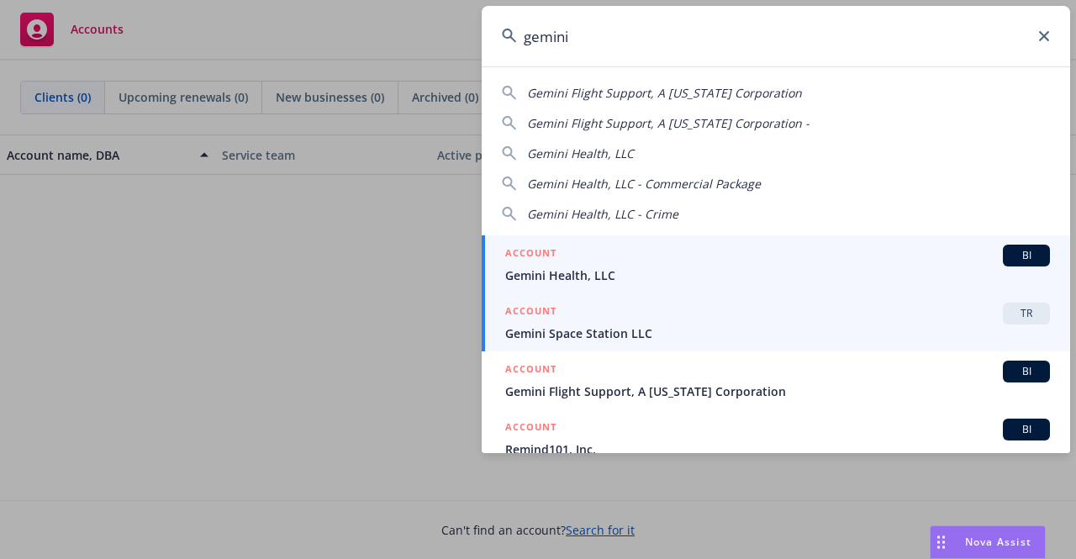
type input "gemini"
click at [742, 331] on span "Gemini Space Station LLC" at bounding box center [777, 333] width 545 height 18
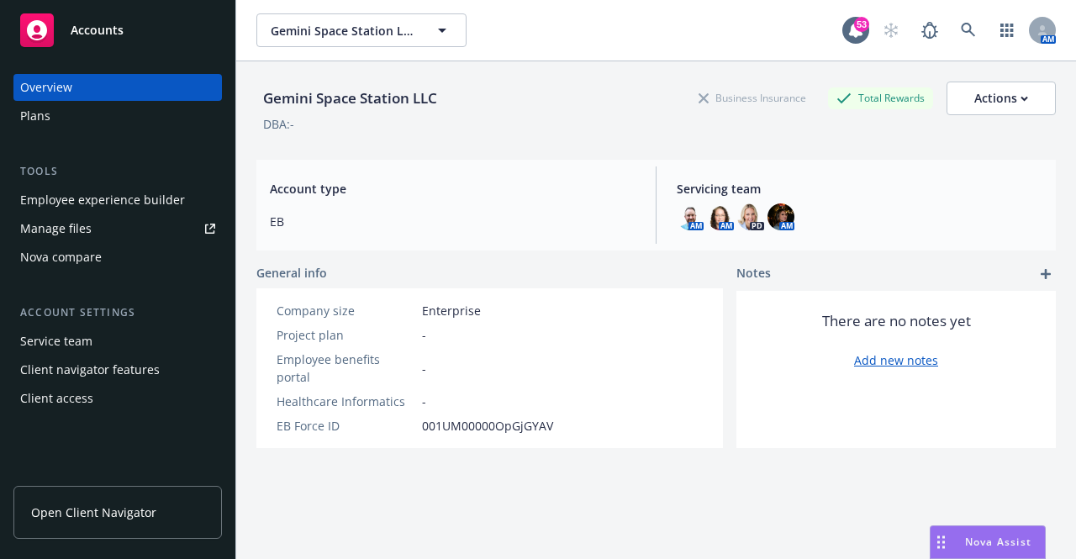
click at [154, 199] on div "Employee experience builder" at bounding box center [102, 200] width 165 height 27
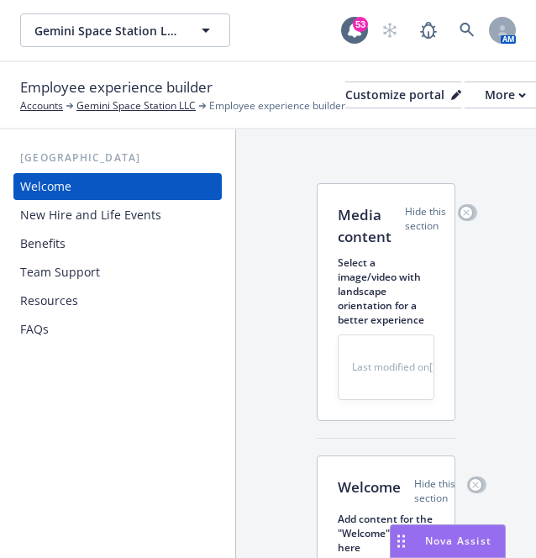
click at [93, 245] on div "Benefits" at bounding box center [117, 243] width 195 height 27
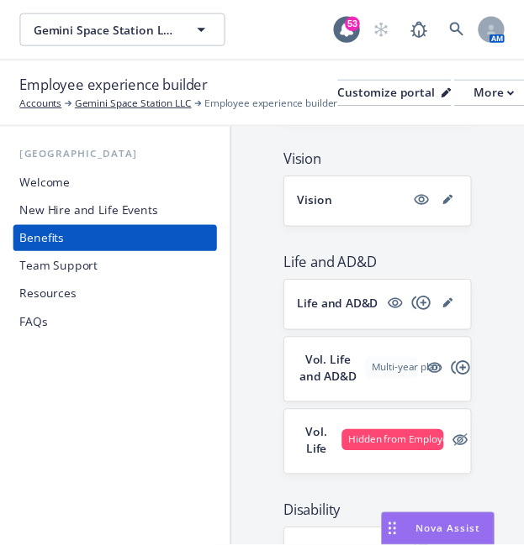
scroll to position [1064, 0]
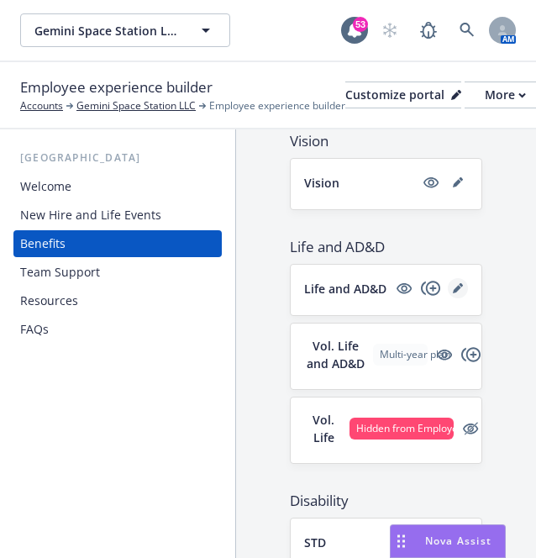
click at [453, 293] on icon "editPencil" at bounding box center [457, 289] width 8 height 8
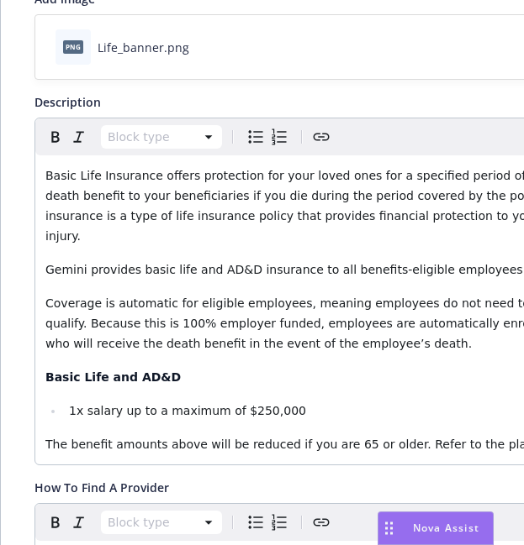
scroll to position [285, 0]
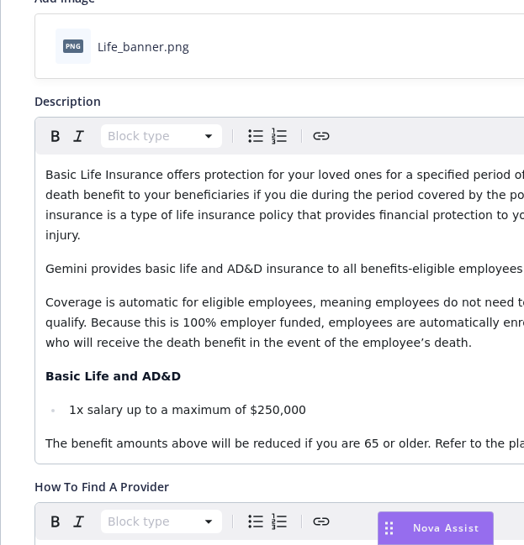
click at [140, 262] on span "Gemini provides basic life and AD&D insurance to all benefits-eligible employee…" at bounding box center [316, 268] width 543 height 13
click at [167, 262] on span "Gemini provides Basic life and AD&D insurance to all benefits-eligible employee…" at bounding box center [317, 268] width 544 height 13
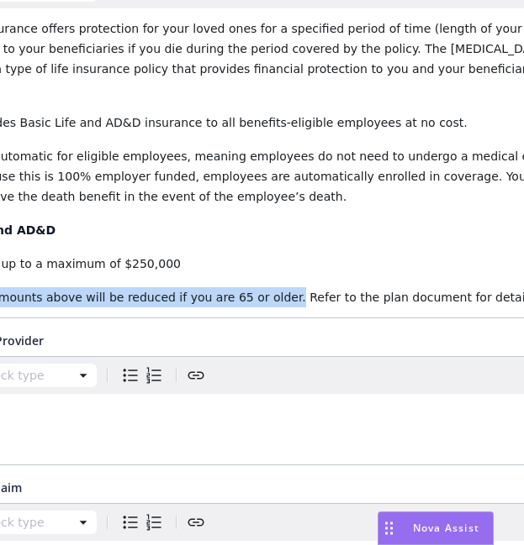
scroll to position [431, 0]
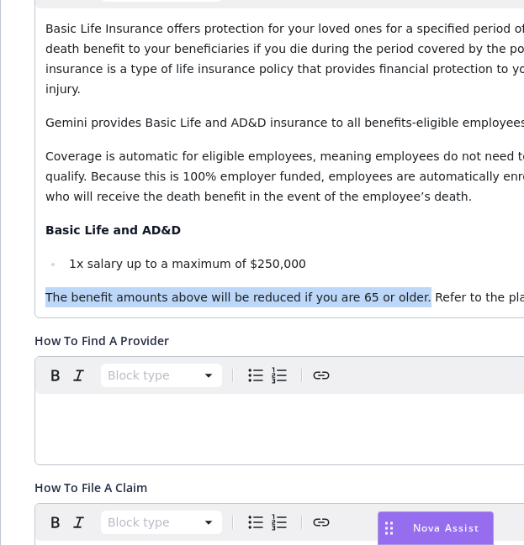
drag, startPoint x: 260, startPoint y: 282, endPoint x: -79, endPoint y: 300, distance: 339.2
click at [0, 300] on html "Gemini Space Station LLC Gemini Space Station LLC 53 AM Employee experience bui…" at bounding box center [262, 434] width 524 height 868
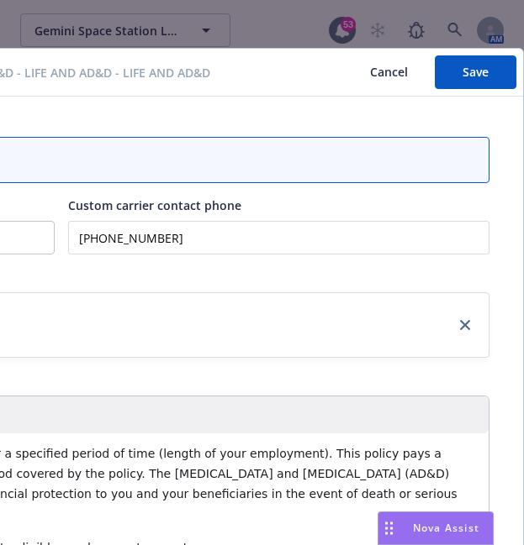
scroll to position [0, 413]
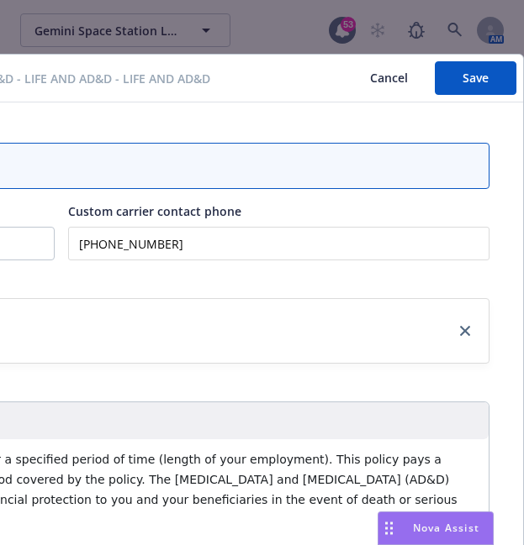
click at [475, 92] on button "Save" at bounding box center [475, 78] width 82 height 34
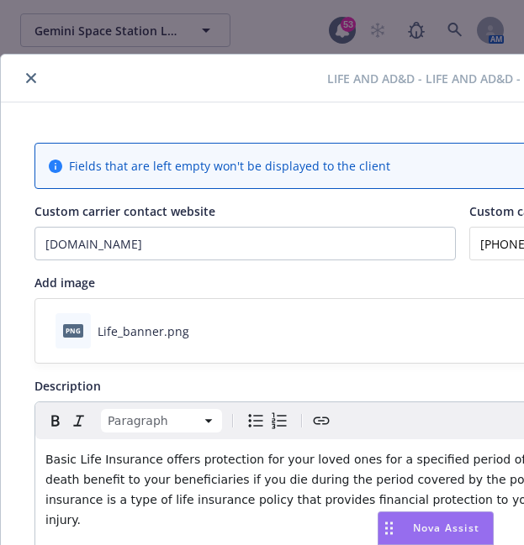
click at [33, 76] on icon "close" at bounding box center [31, 78] width 10 height 10
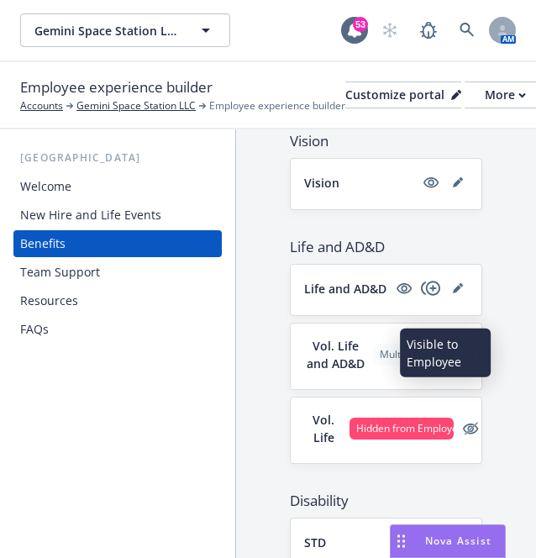
scroll to position [1064, 57]
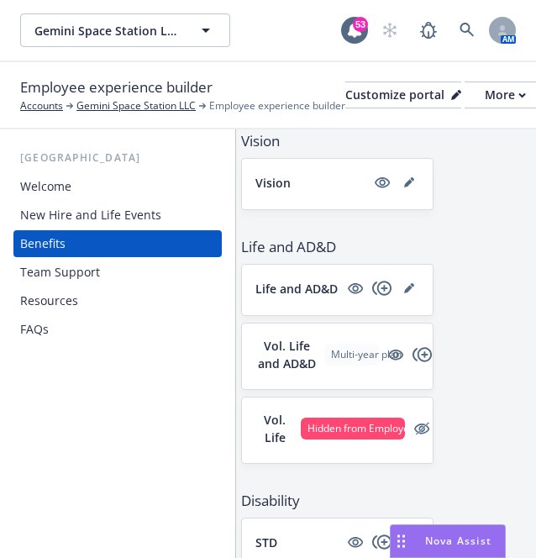
click at [324, 366] on div "Multi-year plan" at bounding box center [351, 355] width 55 height 22
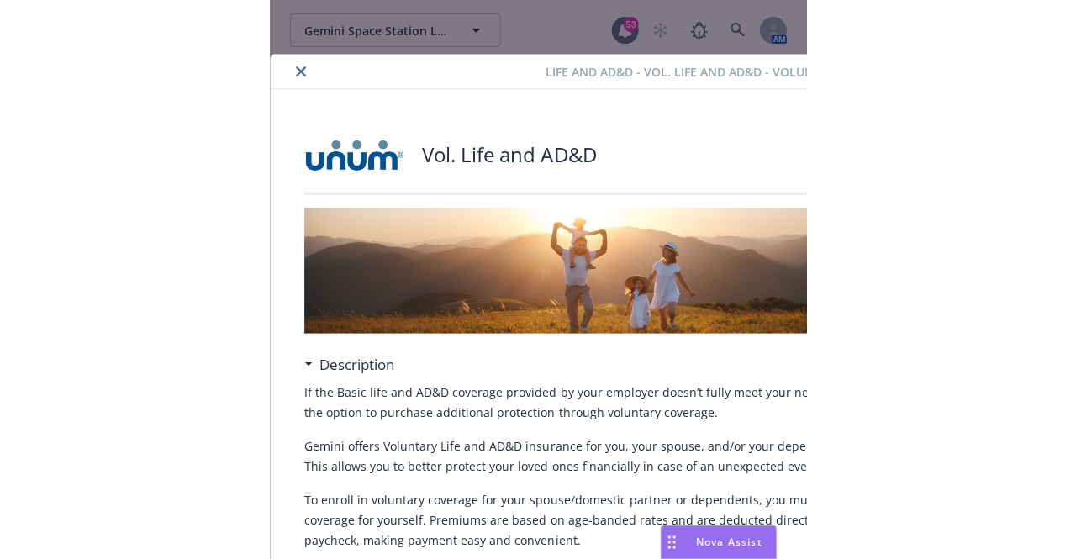
scroll to position [50, 0]
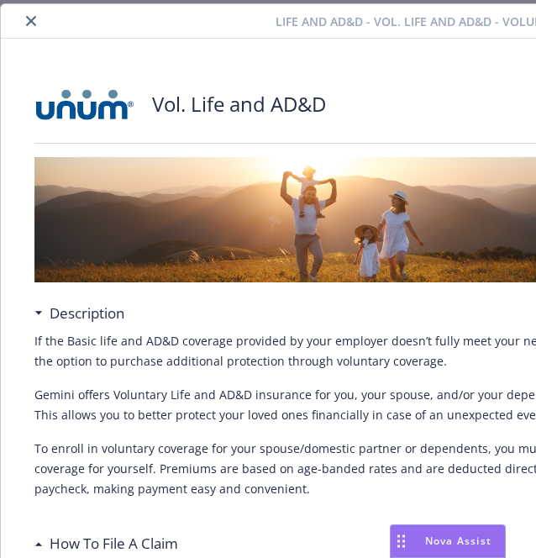
click at [28, 29] on button "close" at bounding box center [31, 21] width 20 height 20
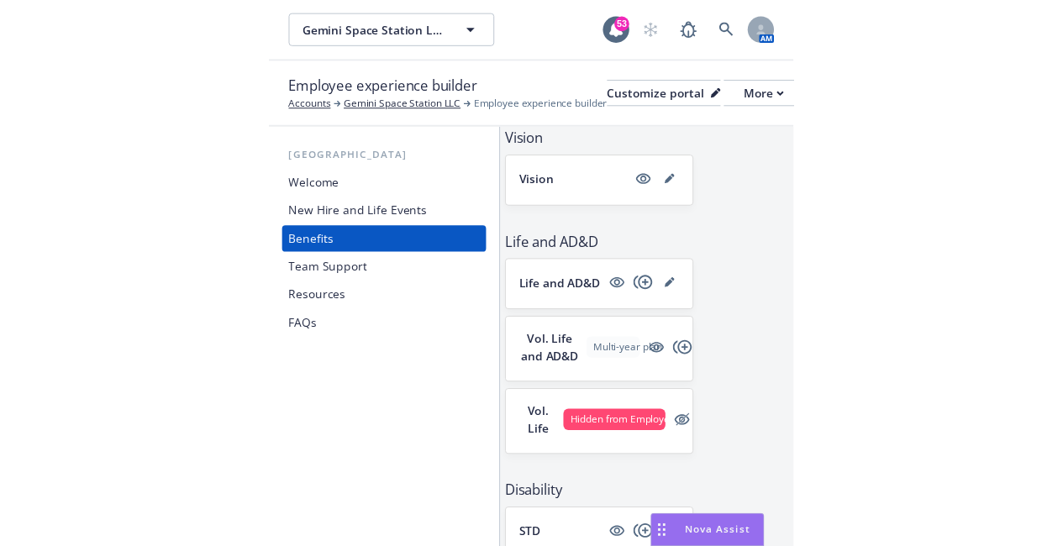
scroll to position [769, 0]
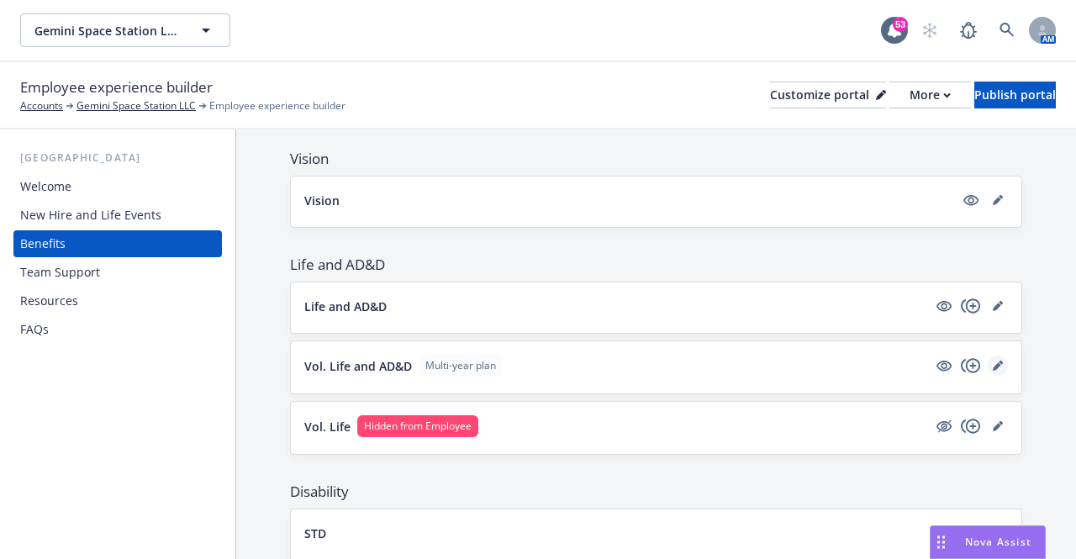
click at [993, 368] on icon "editPencil" at bounding box center [997, 366] width 8 height 8
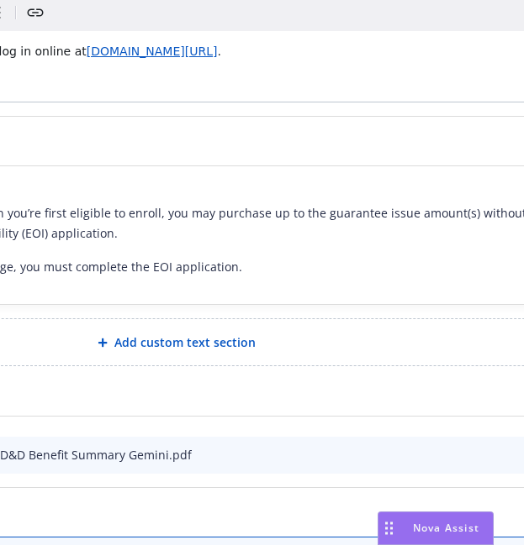
scroll to position [860, 413]
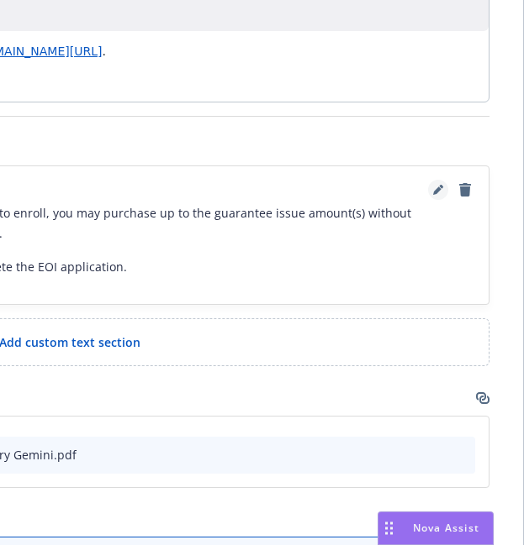
click at [433, 192] on icon "editPencil" at bounding box center [438, 190] width 10 height 10
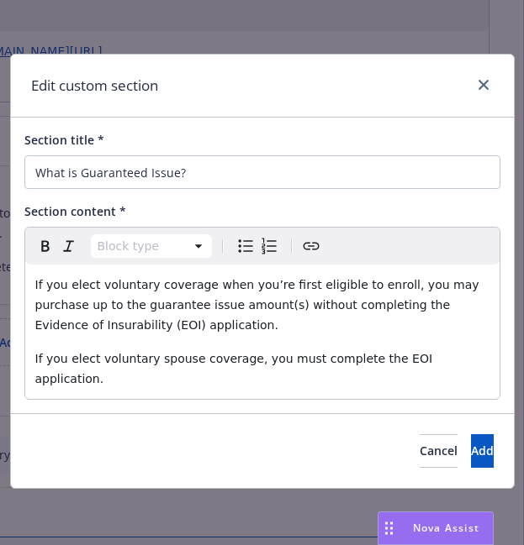
scroll to position [860, 401]
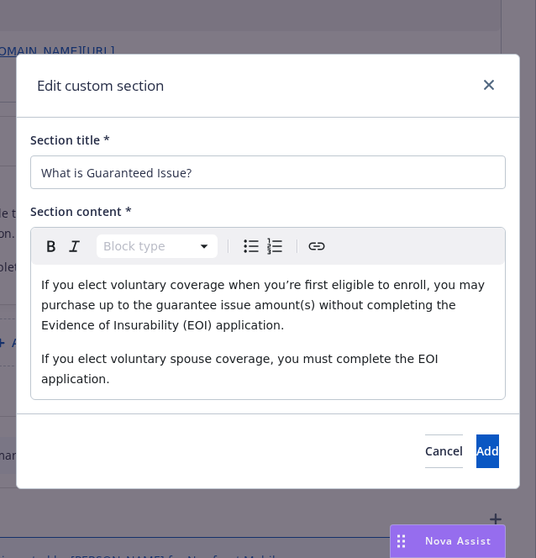
select select "paragraph"
click at [45, 282] on span "If you elect voluntary coverage when you’re first eligible to enroll, you may p…" at bounding box center [265, 305] width 448 height 54
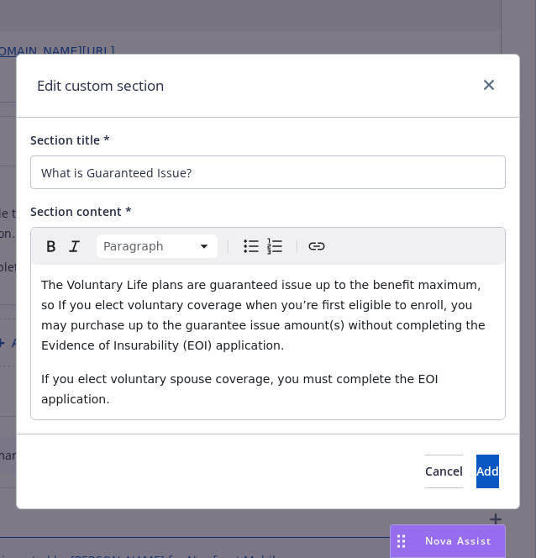
click at [447, 287] on span "The Voluntary Life plans are guaranteed issue up to the benefit maximum, so If …" at bounding box center [265, 315] width 448 height 74
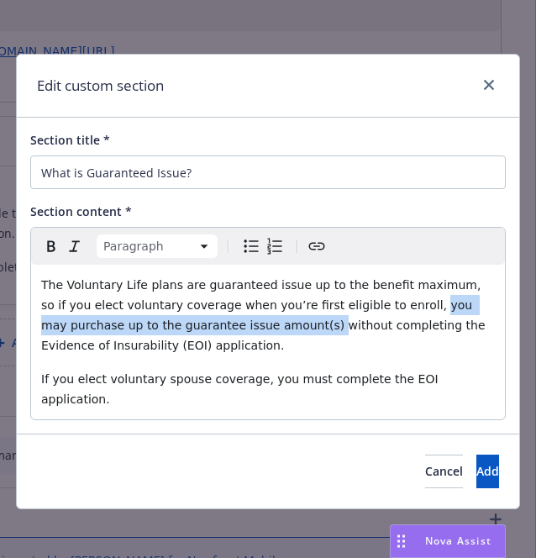
drag, startPoint x: 353, startPoint y: 305, endPoint x: 201, endPoint y: 332, distance: 154.5
click at [201, 332] on span "The Voluntary Life plans are guaranteed issue up to the benefit maximum, so if …" at bounding box center [265, 315] width 448 height 74
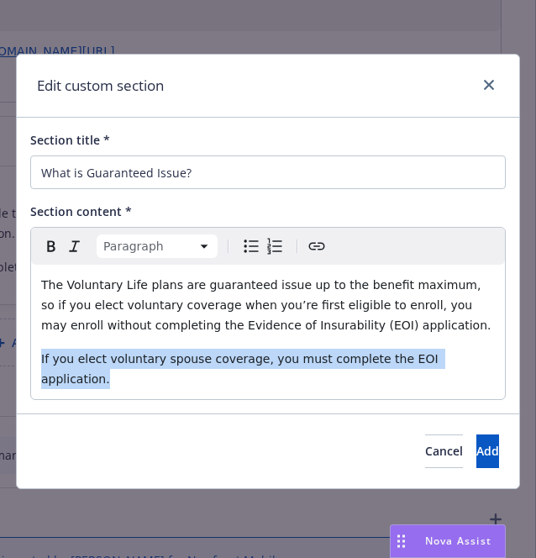
drag, startPoint x: 452, startPoint y: 359, endPoint x: 38, endPoint y: 350, distance: 414.4
click at [38, 350] on div "The Voluntary Life plans are guaranteed issue up to the benefit maximum, so if …" at bounding box center [268, 332] width 474 height 134
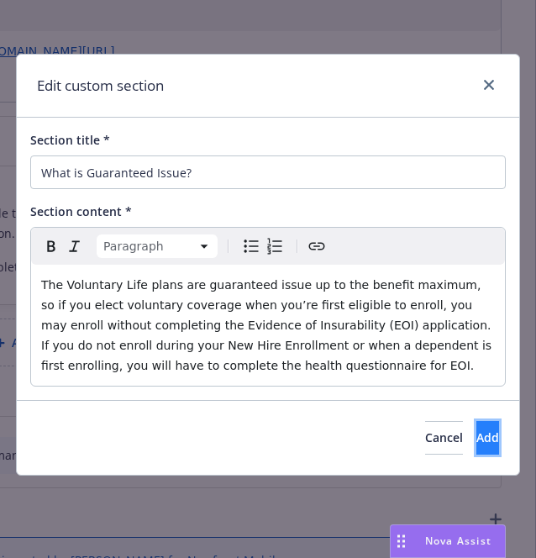
click at [481, 433] on button "Add" at bounding box center [488, 438] width 23 height 34
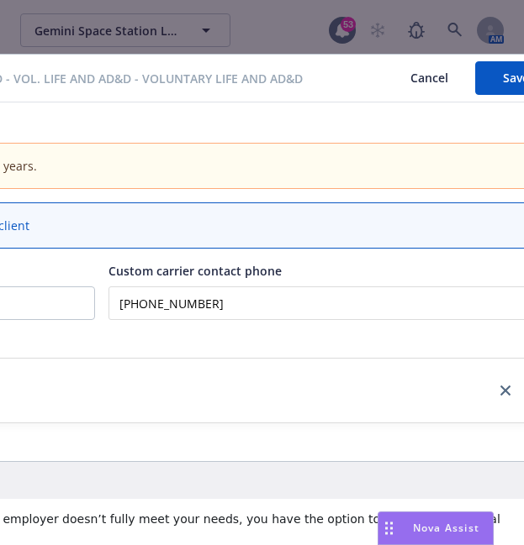
scroll to position [0, 413]
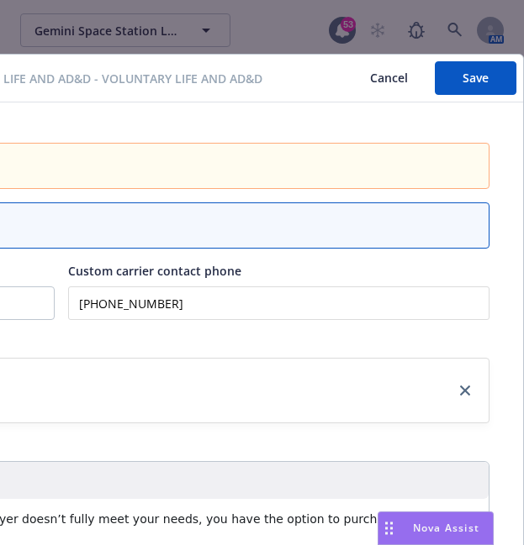
click at [470, 80] on button "Save" at bounding box center [475, 78] width 82 height 34
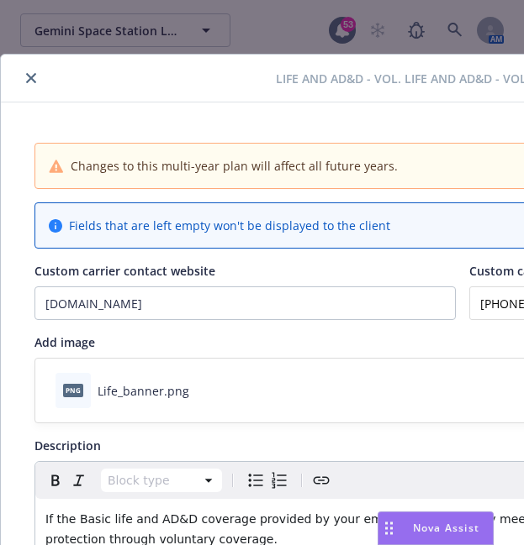
click at [32, 82] on icon "close" at bounding box center [31, 78] width 10 height 10
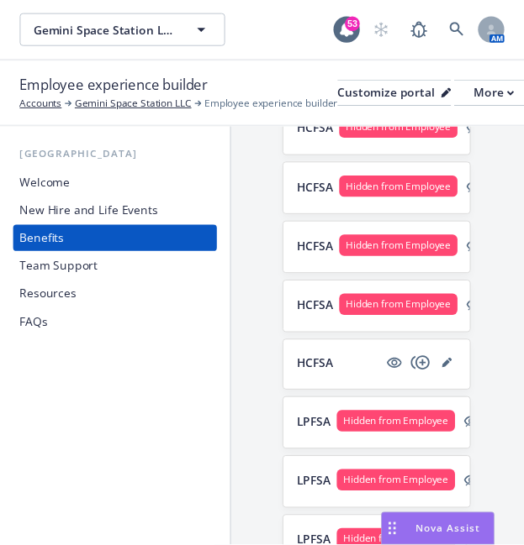
scroll to position [2083, 0]
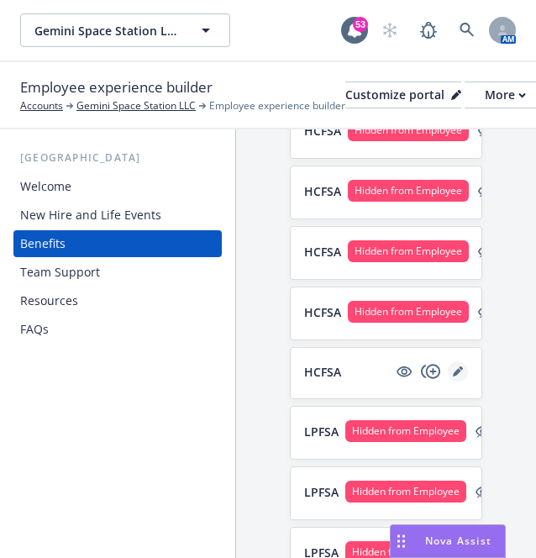
click at [453, 376] on icon "editPencil" at bounding box center [458, 371] width 10 height 10
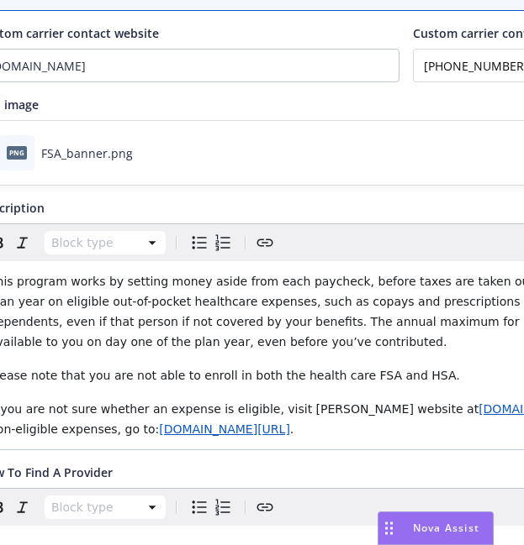
scroll to position [178, 0]
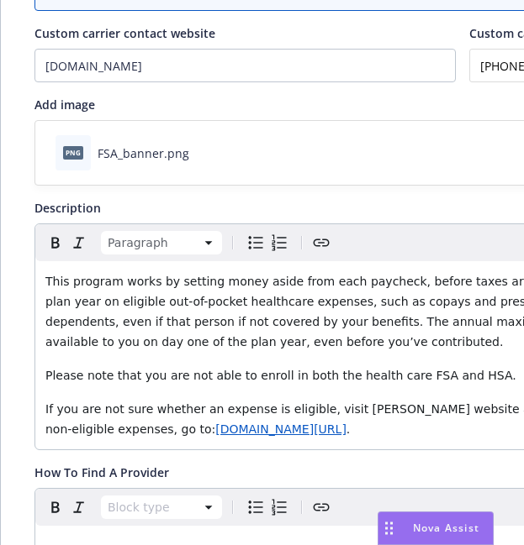
click at [47, 281] on span "This program works by setting money aside from each paycheck, before taxes are …" at bounding box center [454, 312] width 819 height 74
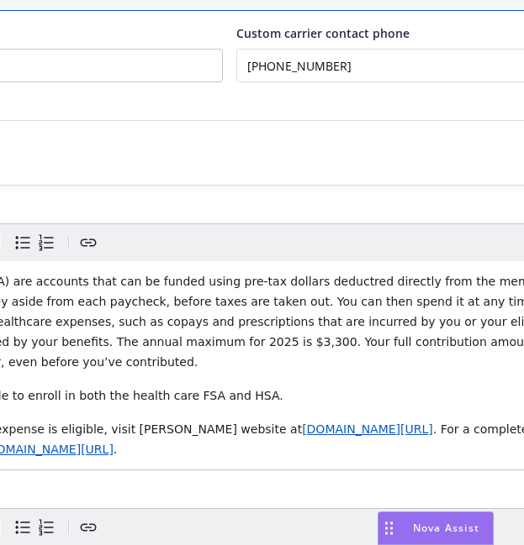
scroll to position [178, 239]
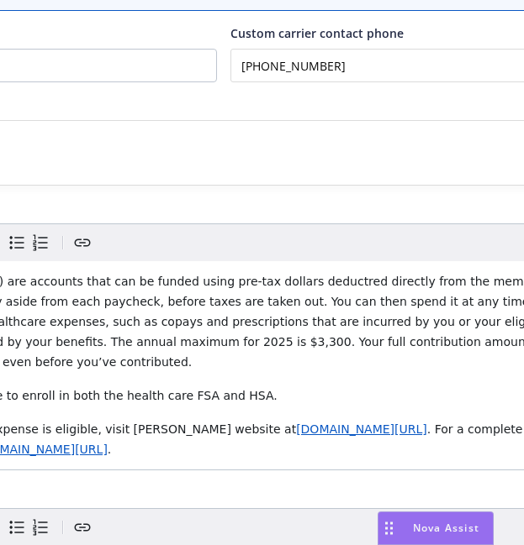
click at [304, 279] on span "Flexible Spending Accounts (FSA) are accounts that can be funded using pre-tax …" at bounding box center [223, 322] width 833 height 94
click at [506, 282] on span "Flexible Spending Accounts (FSA) are accounts that can be funded using pre-tax …" at bounding box center [221, 322] width 829 height 94
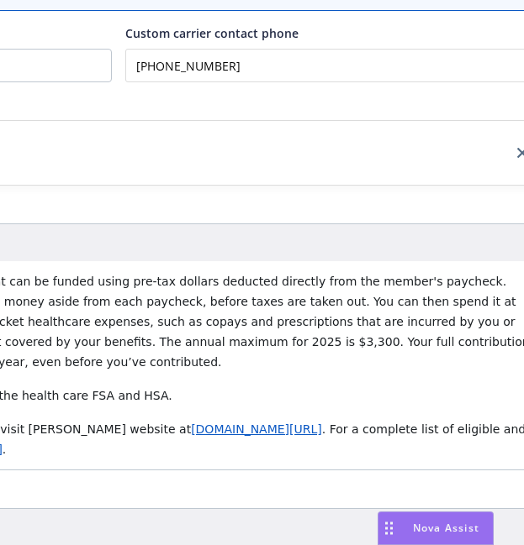
scroll to position [178, 45]
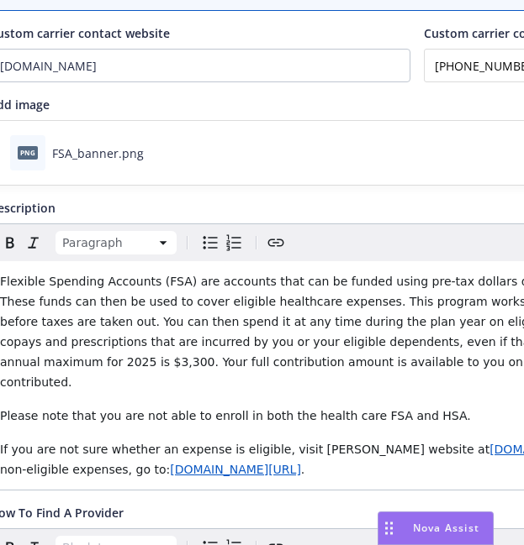
click at [382, 144] on div "png FSA_banner.png" at bounding box center [417, 153] width 854 height 64
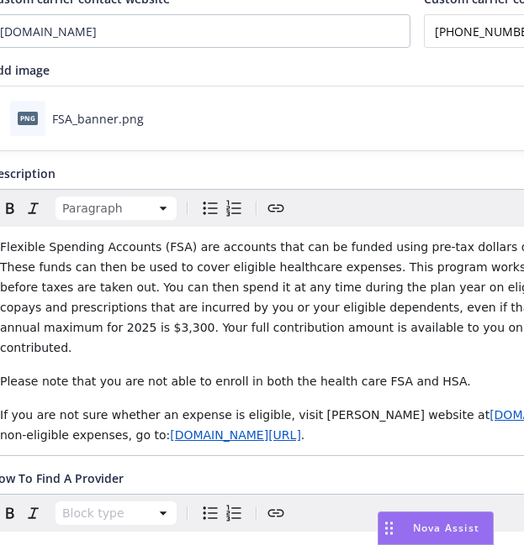
scroll to position [213, 45]
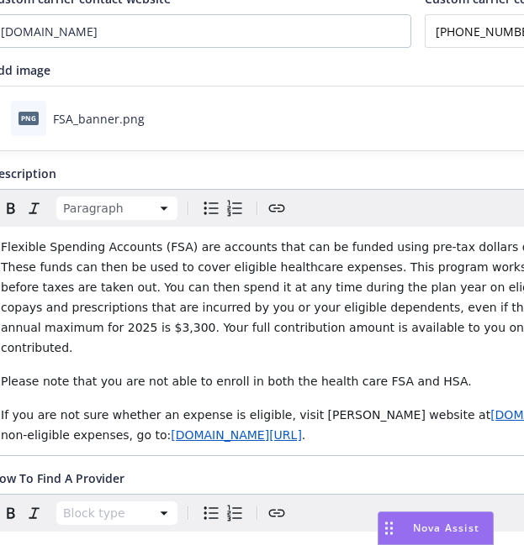
click at [172, 308] on span "Flexible Spending Accounts (FSA) are accounts that can be funded using pre-tax …" at bounding box center [408, 297] width 814 height 114
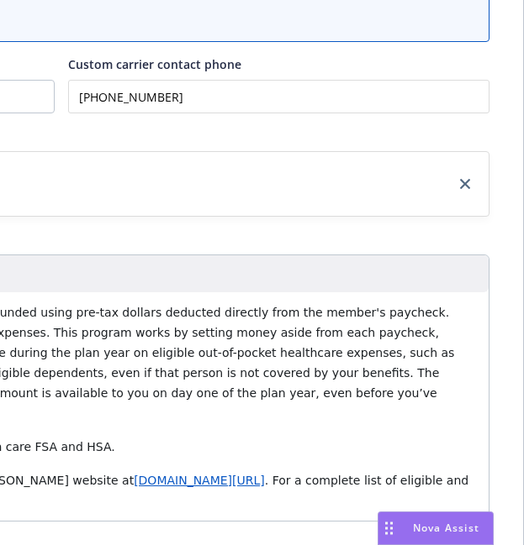
scroll to position [0, 413]
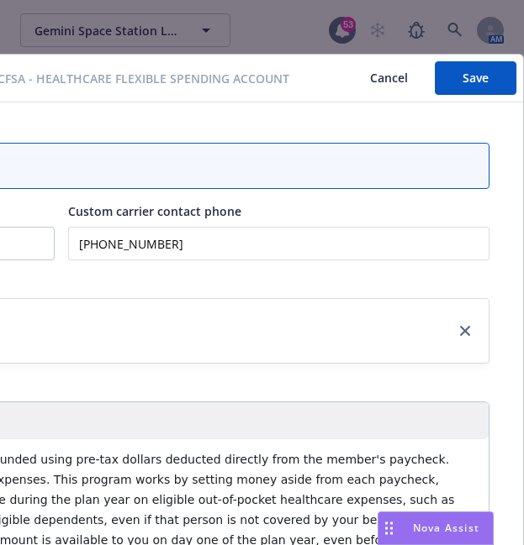
click at [449, 85] on button "Save" at bounding box center [475, 78] width 82 height 34
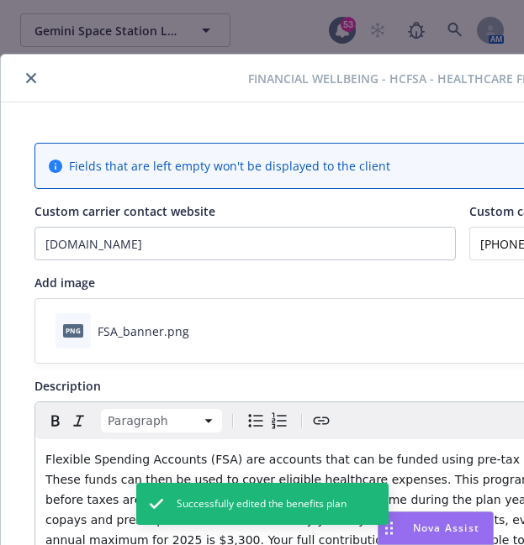
click at [32, 76] on icon "close" at bounding box center [31, 78] width 10 height 10
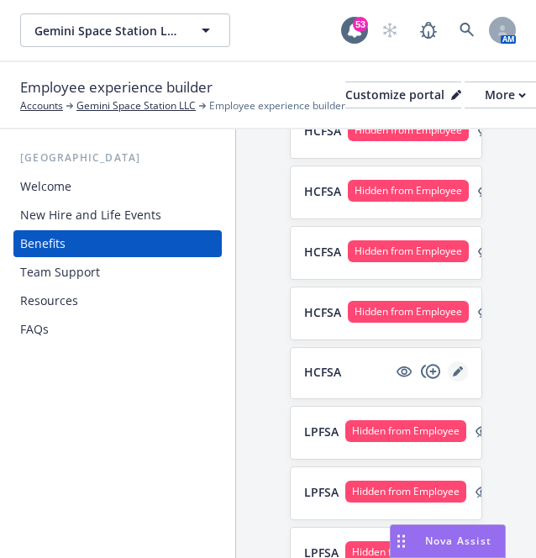
click at [453, 376] on icon "editPencil" at bounding box center [457, 372] width 8 height 8
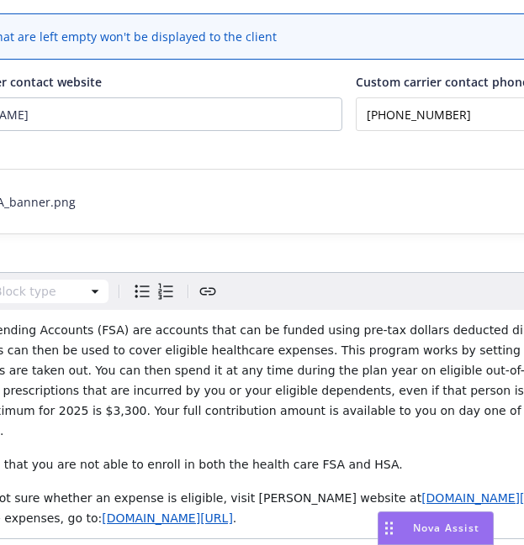
scroll to position [129, 114]
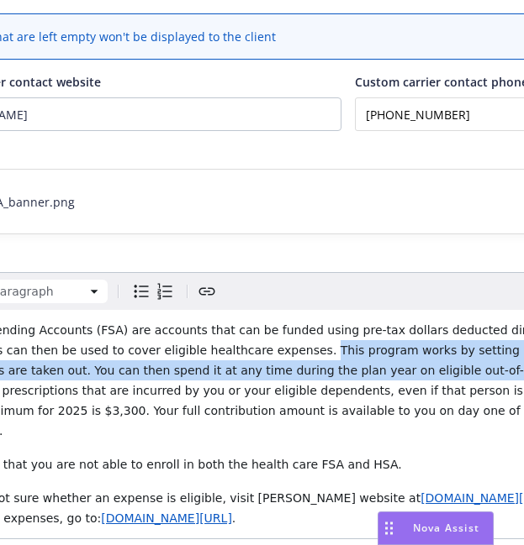
drag, startPoint x: 157, startPoint y: 346, endPoint x: 323, endPoint y: 367, distance: 166.9
click at [323, 367] on span "Flexible Spending Accounts (FSA) are accounts that can be funded using pre-tax …" at bounding box center [338, 381] width 814 height 114
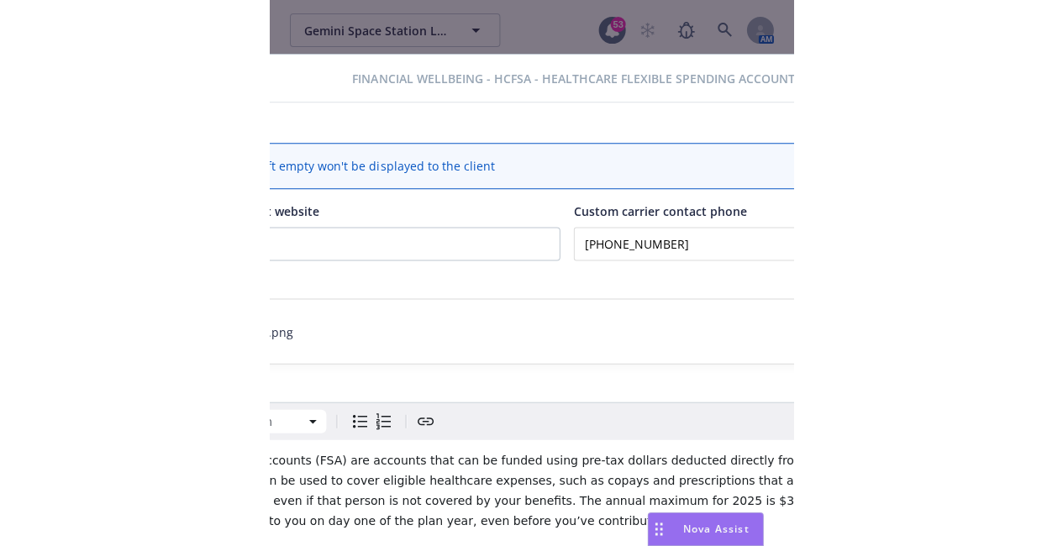
scroll to position [0, 413]
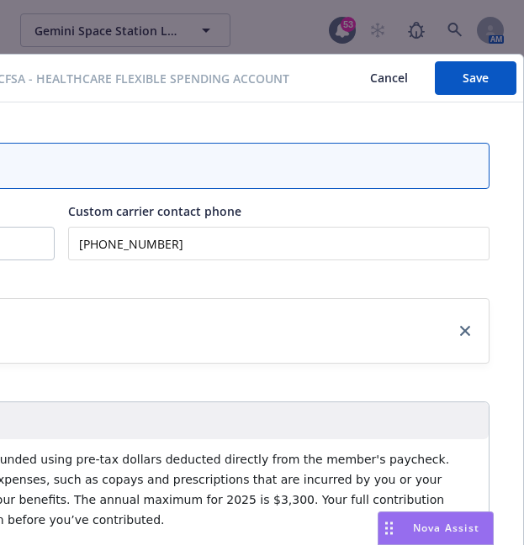
click at [469, 85] on button "Save" at bounding box center [475, 78] width 82 height 34
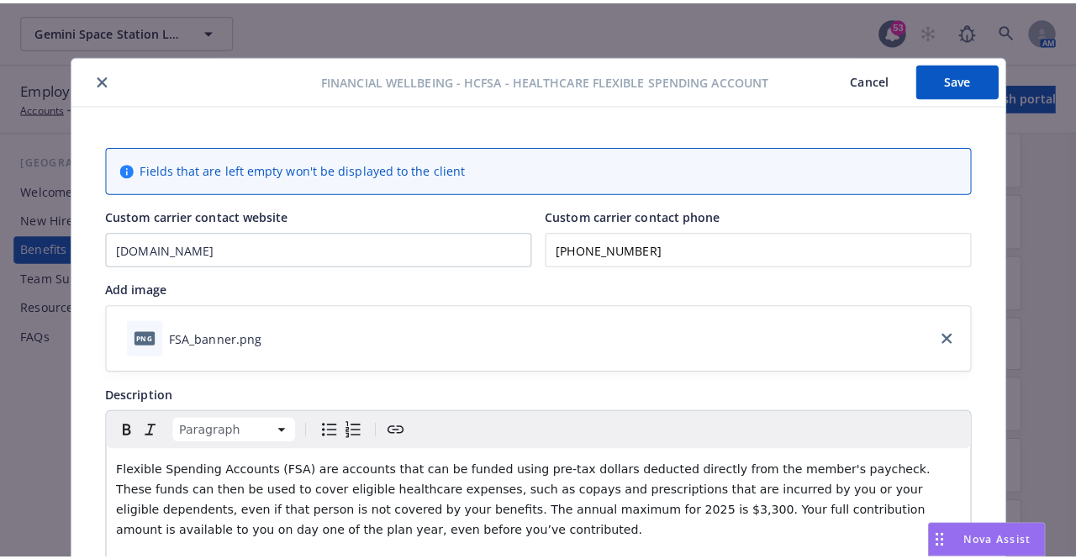
scroll to position [1713, 0]
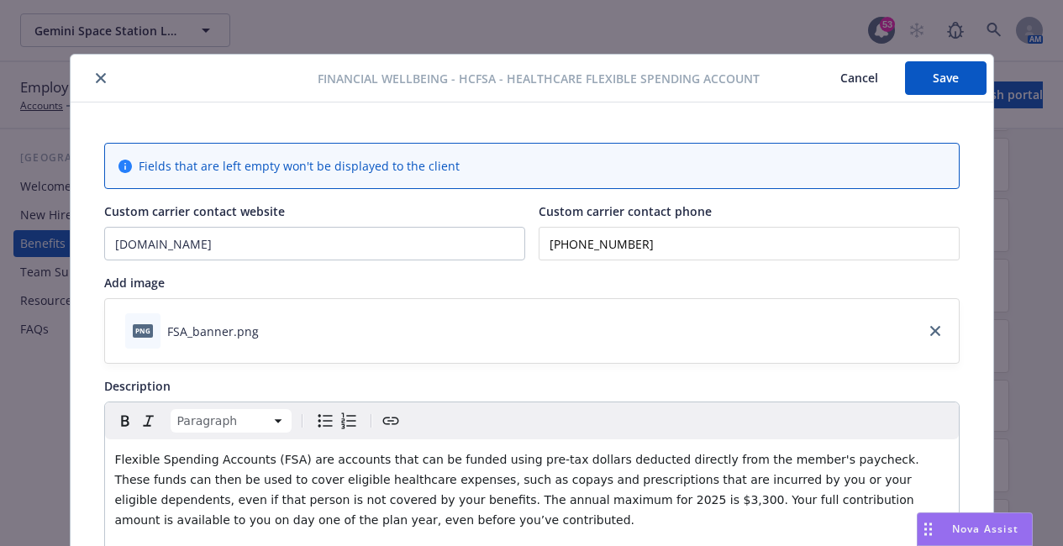
click at [675, 333] on div "png FSA_banner.png" at bounding box center [532, 331] width 854 height 64
click at [96, 79] on icon "close" at bounding box center [101, 78] width 10 height 10
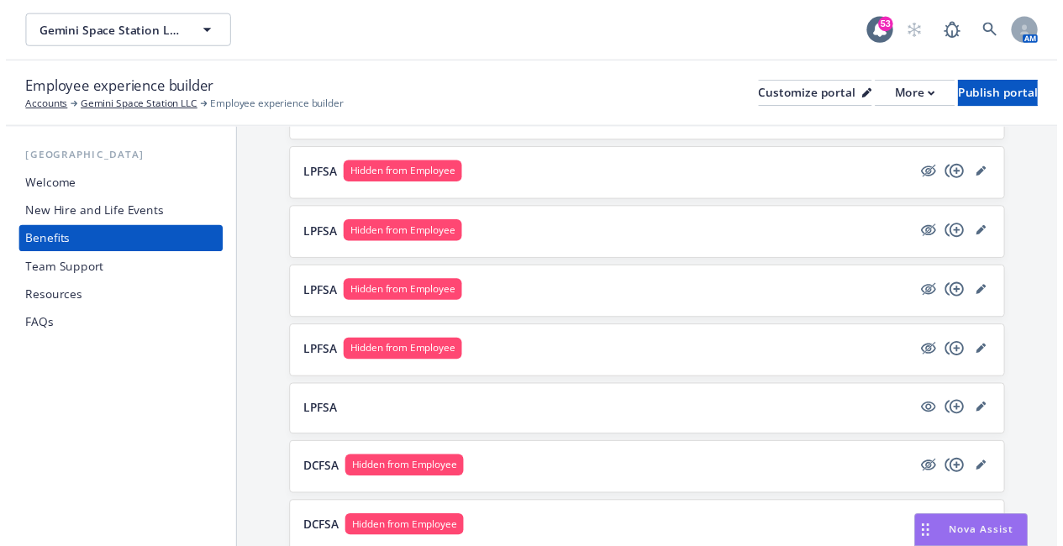
scroll to position [2014, 0]
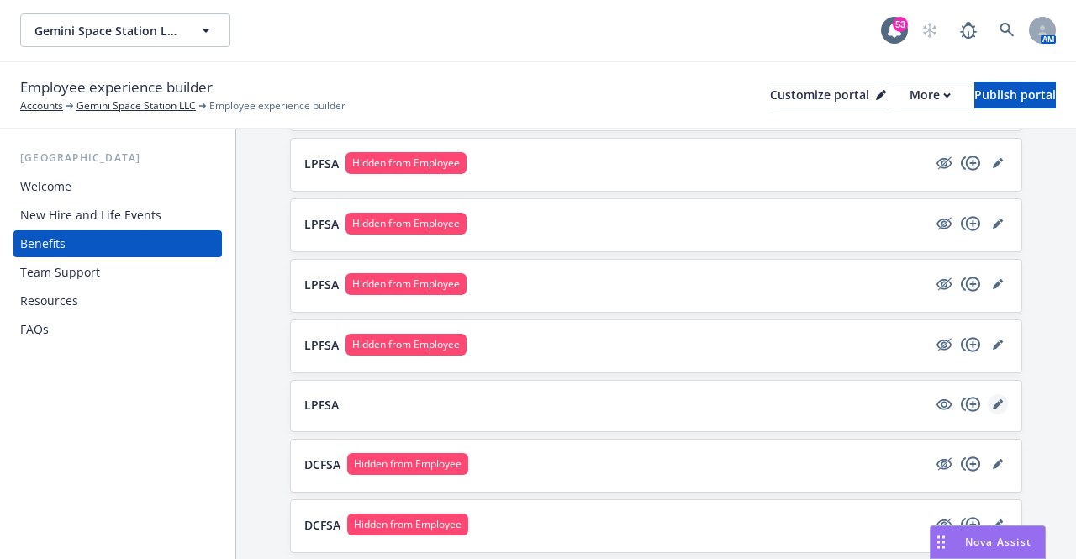
click at [993, 399] on icon "editPencil" at bounding box center [998, 404] width 10 height 10
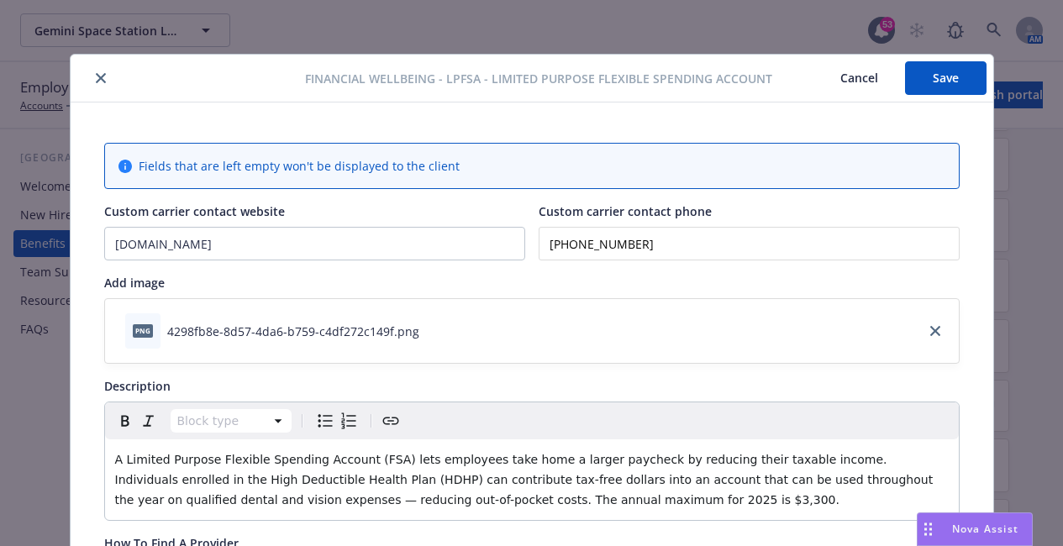
scroll to position [50, 0]
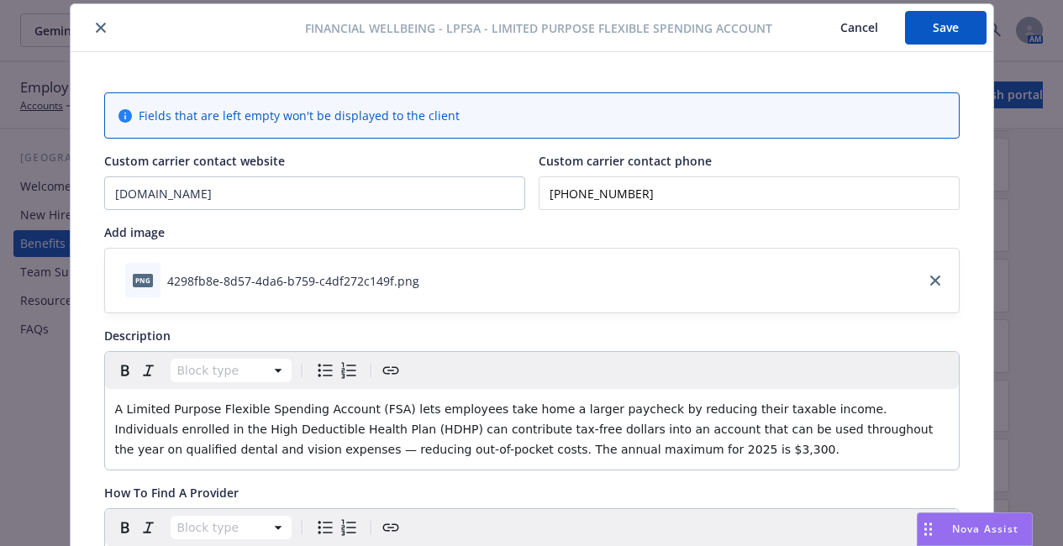
click at [376, 410] on span "A Limited Purpose Flexible Spending Account (FSA) lets employees take home a la…" at bounding box center [526, 430] width 822 height 54
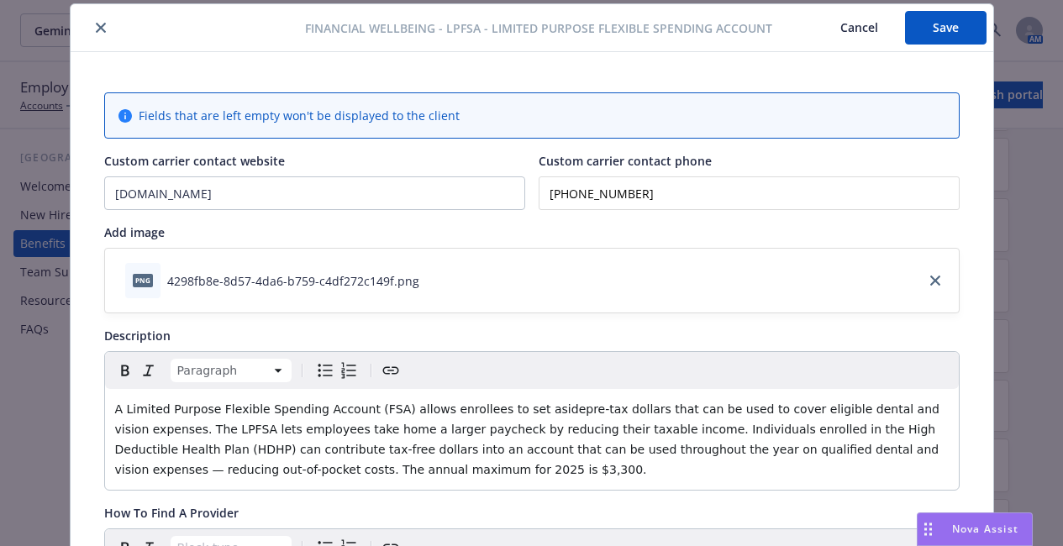
click at [524, 409] on span "A Limited Purpose Flexible Spending Account (FSA) allows enrollees to set aside…" at bounding box center [529, 440] width 829 height 74
click at [927, 429] on p "A Limited Purpose Flexible Spending Account (FSA) allows enrollees to set aside…" at bounding box center [532, 439] width 834 height 81
click at [738, 467] on p "A Limited Purpose Flexible Spending Account (FSA) allows enrollees to set aside…" at bounding box center [532, 439] width 834 height 81
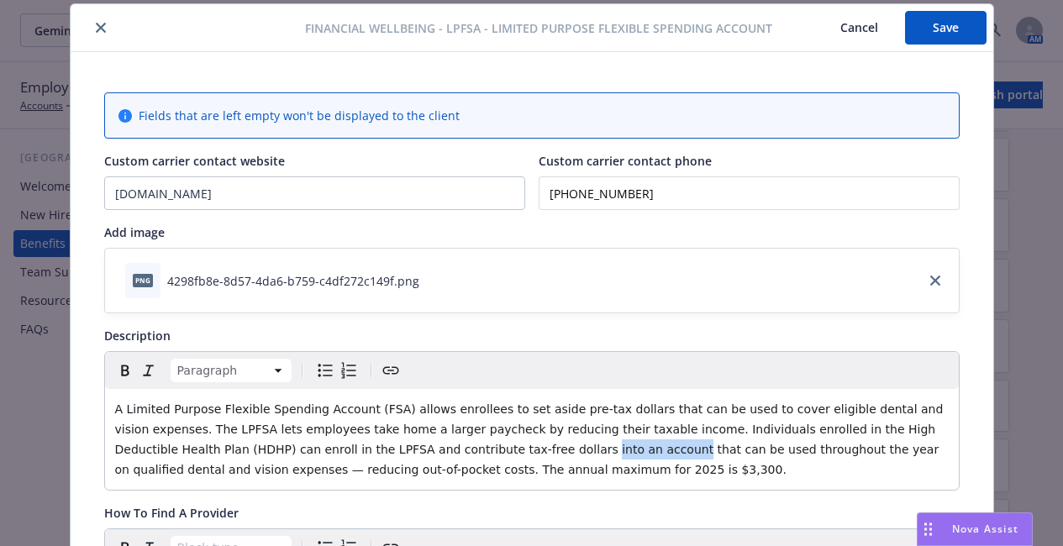
drag, startPoint x: 371, startPoint y: 450, endPoint x: 450, endPoint y: 451, distance: 79.0
click at [450, 451] on span "A Limited Purpose Flexible Spending Account (FSA) allows enrollees to set aside…" at bounding box center [531, 440] width 832 height 74
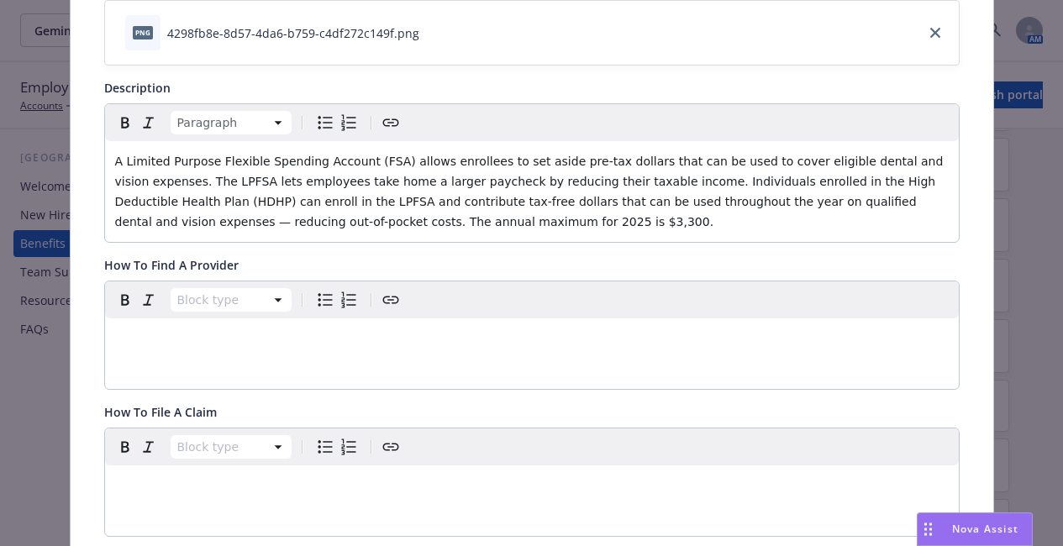
scroll to position [0, 0]
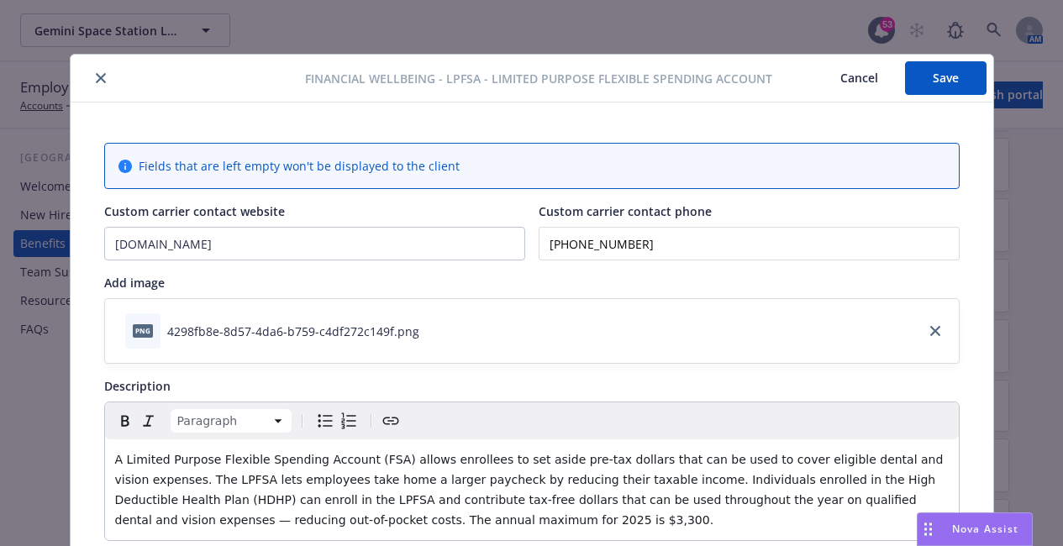
click at [946, 82] on button "Save" at bounding box center [946, 78] width 82 height 34
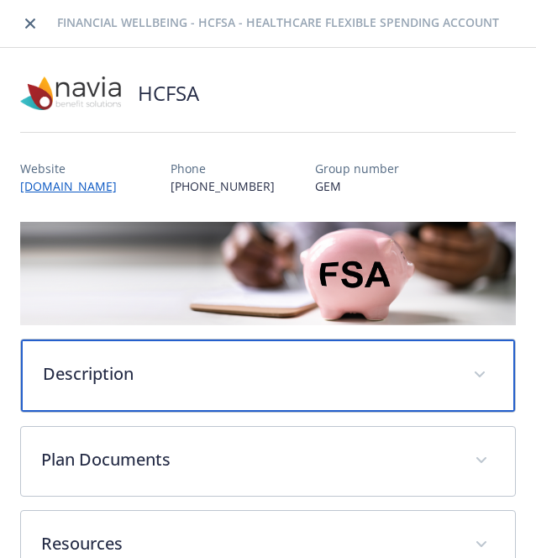
click at [171, 362] on p "Description" at bounding box center [248, 373] width 410 height 25
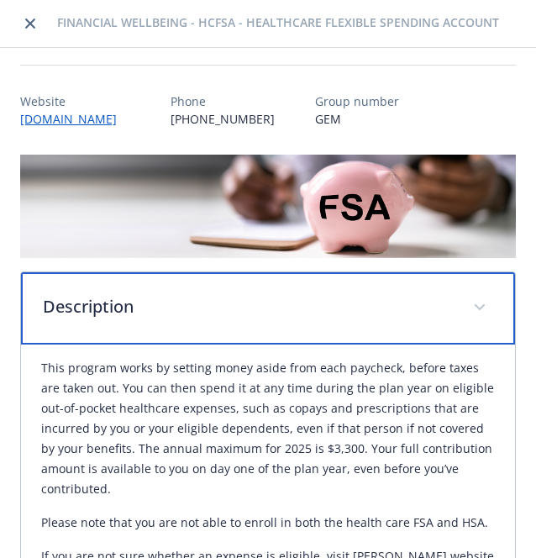
scroll to position [68, 0]
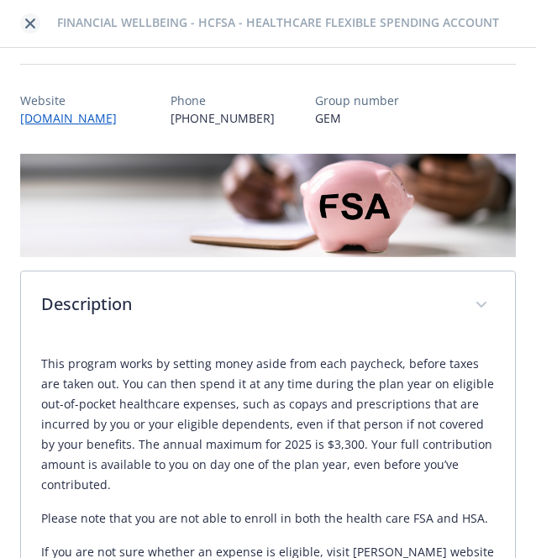
click at [36, 25] on link "close" at bounding box center [30, 23] width 20 height 20
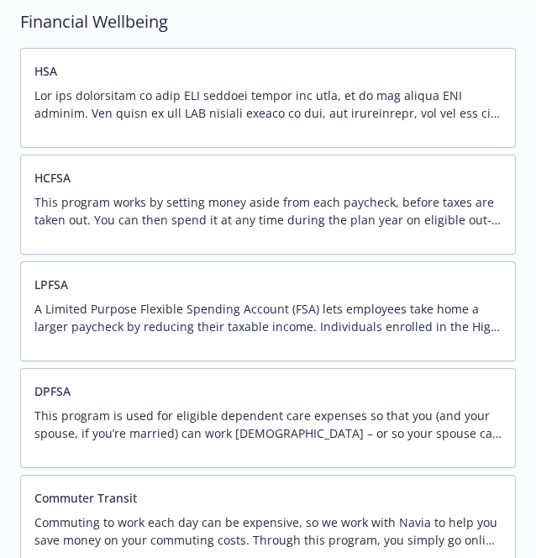
click at [186, 326] on p "A Limited Purpose Flexible Spending Account (FSA) lets employees take home a la…" at bounding box center [267, 317] width 467 height 35
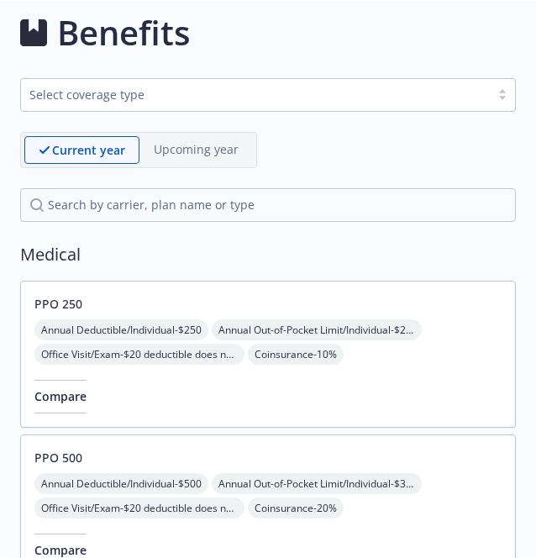
scroll to position [2176, 0]
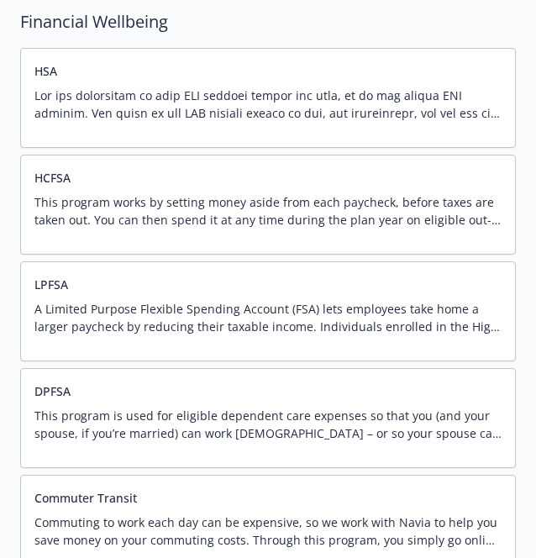
click at [186, 326] on p "A Limited Purpose Flexible Spending Account (FSA) lets employees take home a la…" at bounding box center [267, 317] width 467 height 35
click at [92, 292] on div "LPFSA A Limited Purpose Flexible Spending Account (FSA) lets employees take hom…" at bounding box center [267, 311] width 467 height 71
click at [90, 300] on p "A Limited Purpose Flexible Spending Account (FSA) lets employees take home a la…" at bounding box center [267, 317] width 467 height 35
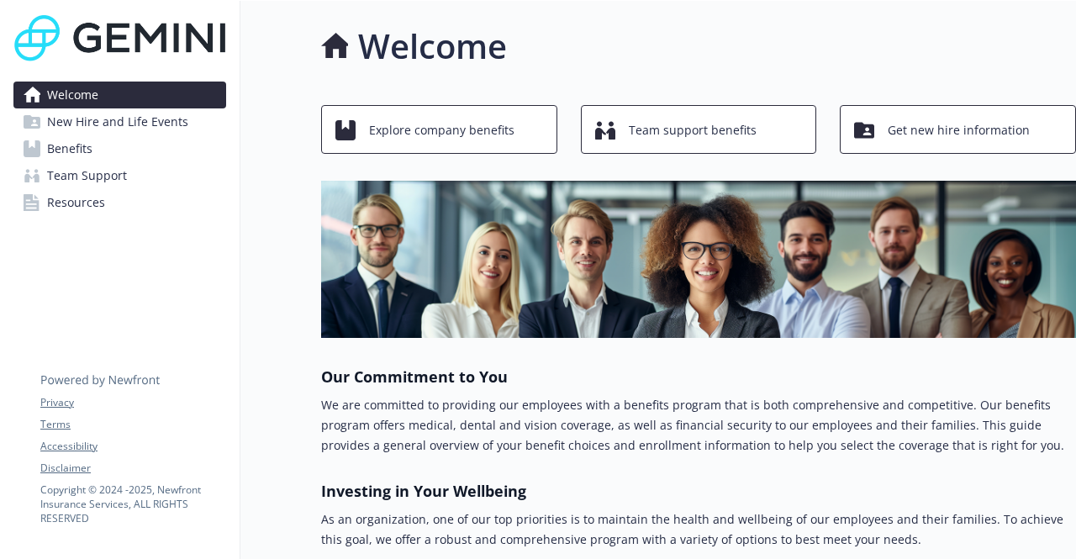
click at [140, 156] on link "Benefits" at bounding box center [119, 148] width 213 height 27
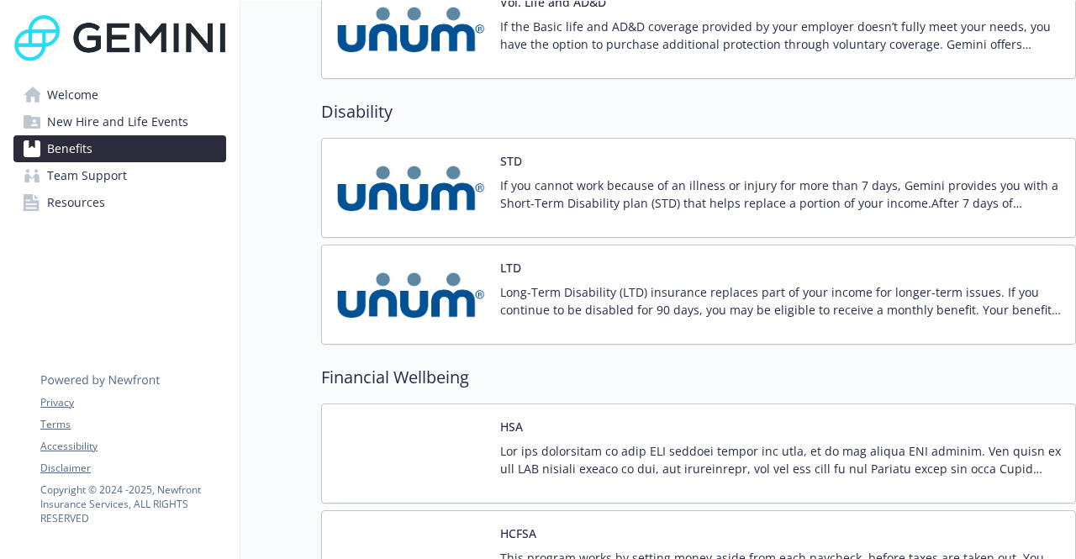
scroll to position [1588, 0]
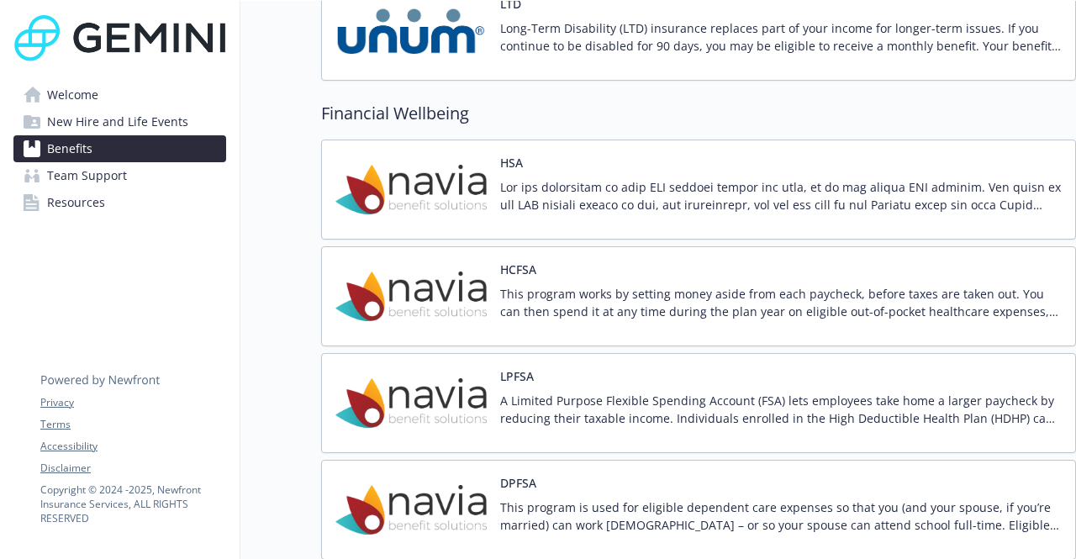
click at [419, 395] on img at bounding box center [410, 402] width 151 height 71
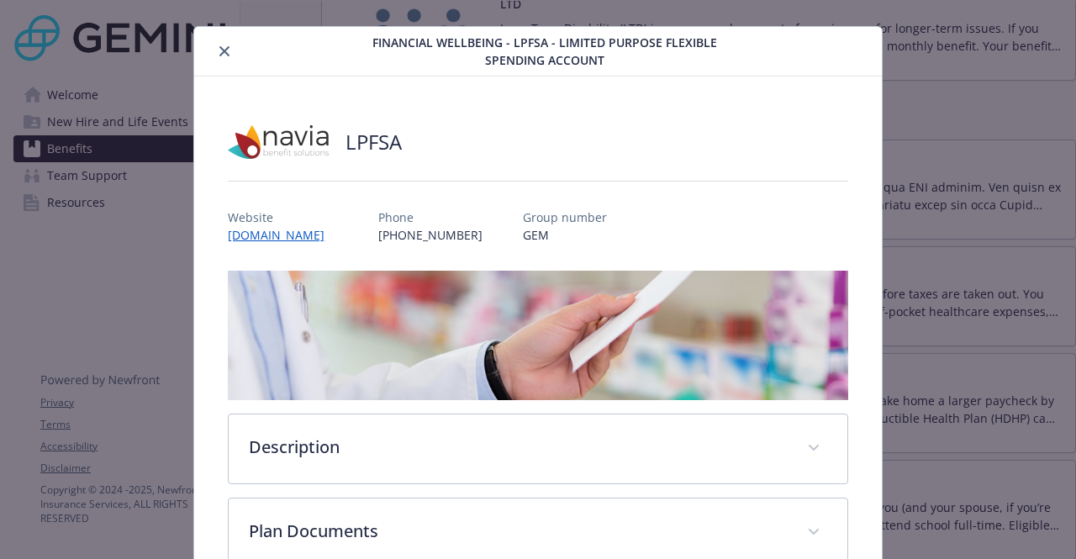
scroll to position [80, 0]
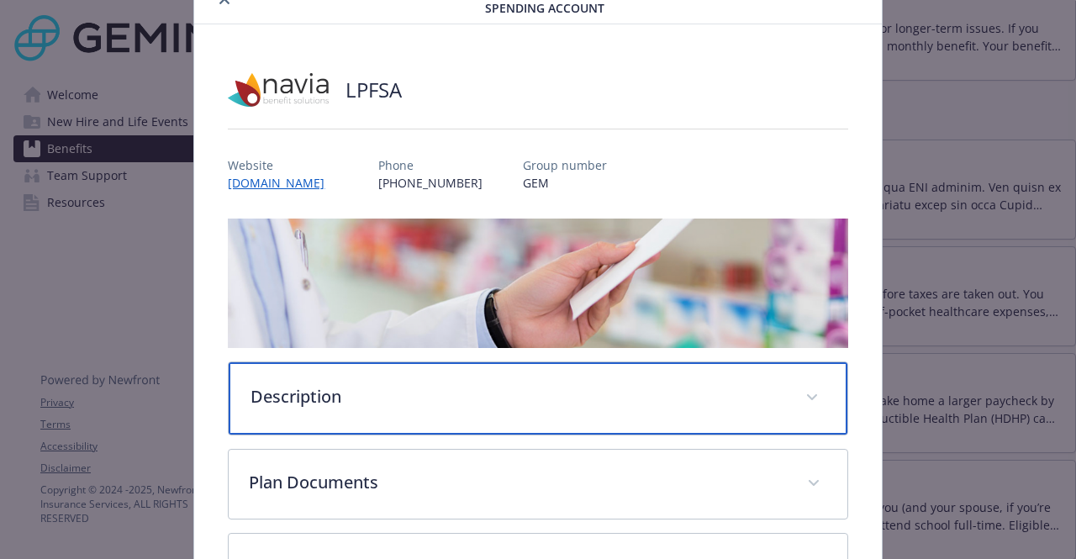
click at [471, 392] on p "Description" at bounding box center [517, 396] width 534 height 25
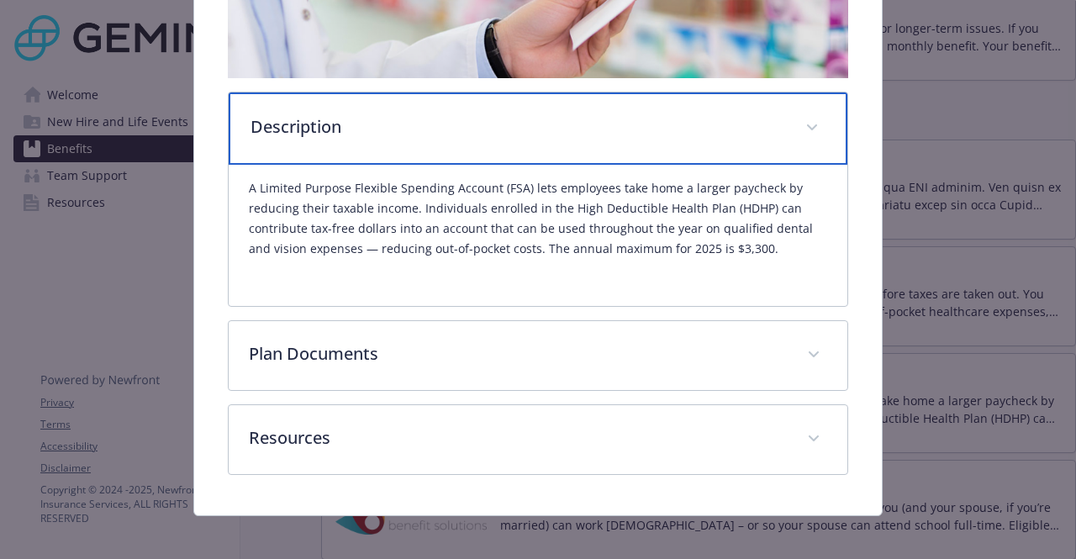
scroll to position [358, 0]
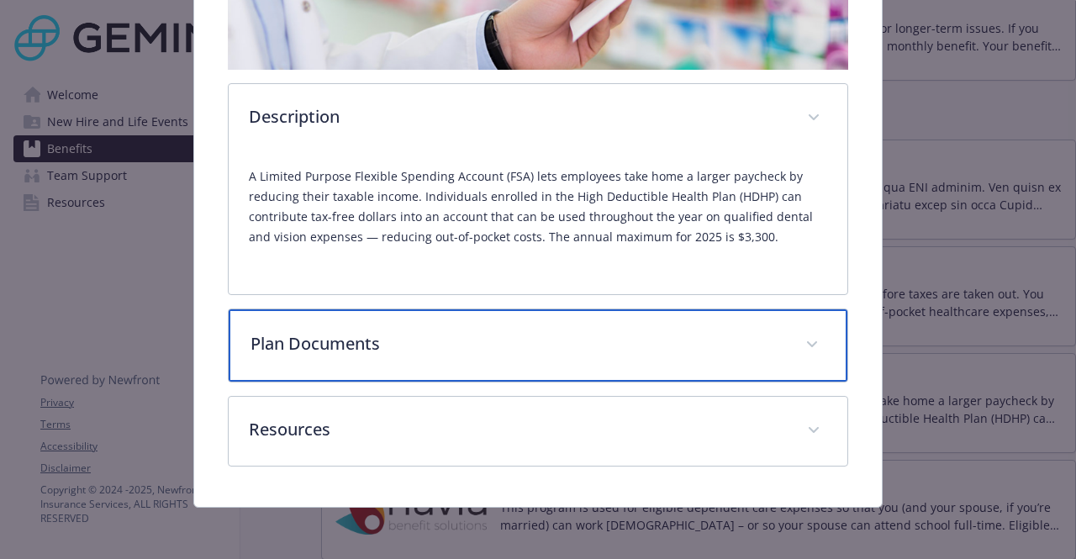
click at [440, 364] on div "Plan Documents" at bounding box center [538, 345] width 618 height 72
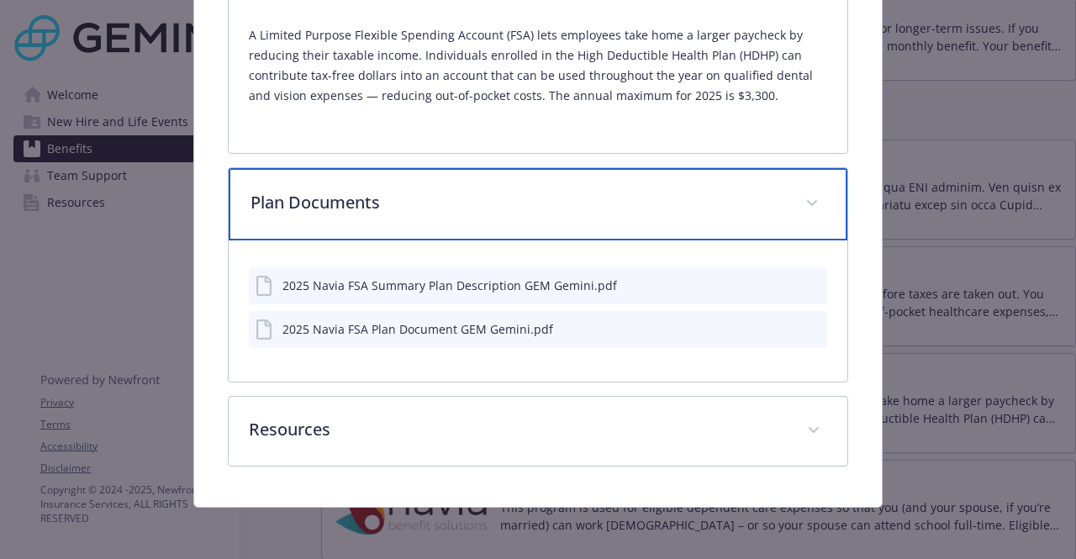
scroll to position [0, 0]
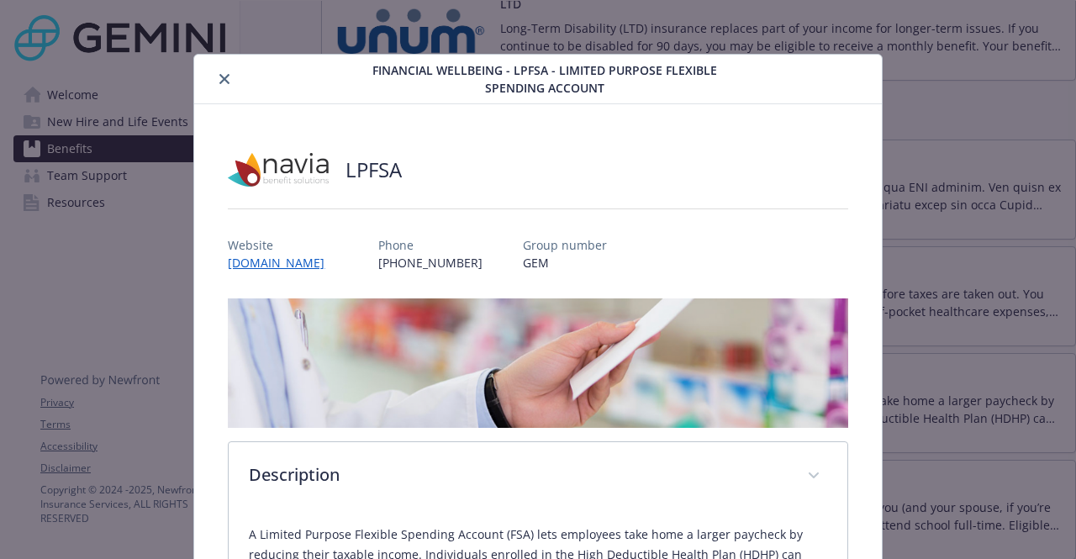
click at [226, 79] on icon "close" at bounding box center [224, 79] width 10 height 10
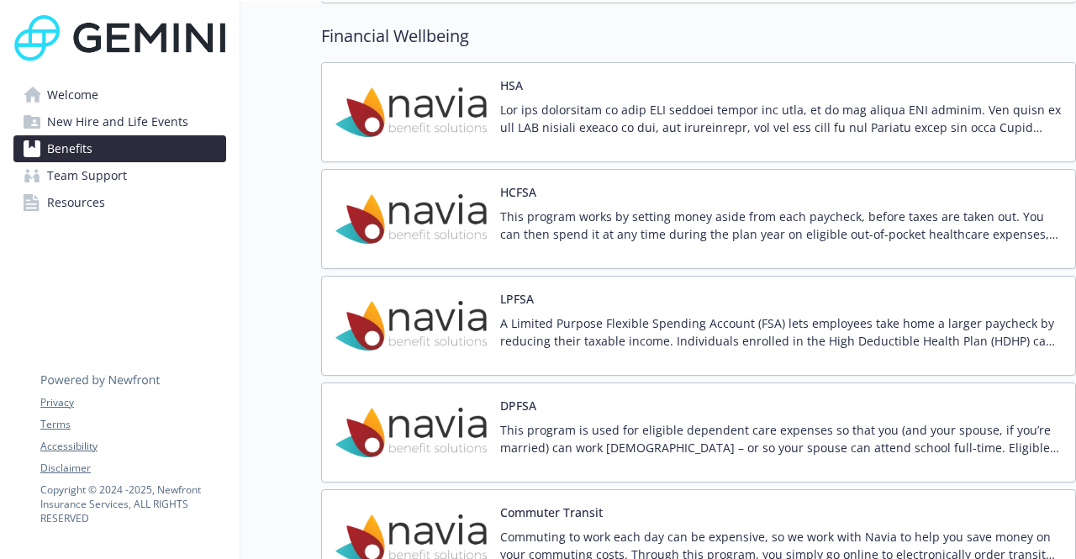
click at [440, 440] on img at bounding box center [410, 432] width 151 height 71
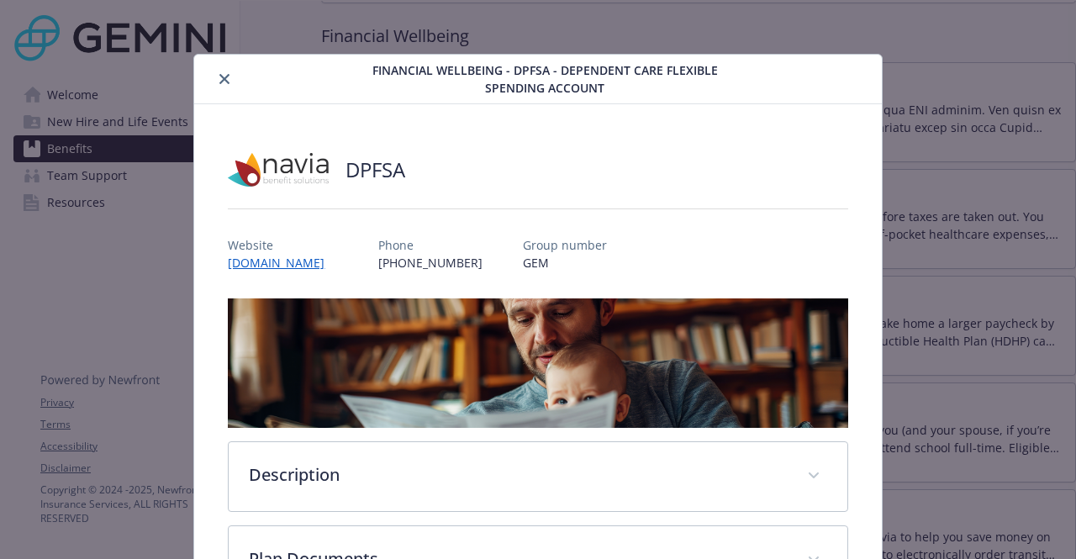
scroll to position [28, 0]
